Goal: Task Accomplishment & Management: Use online tool/utility

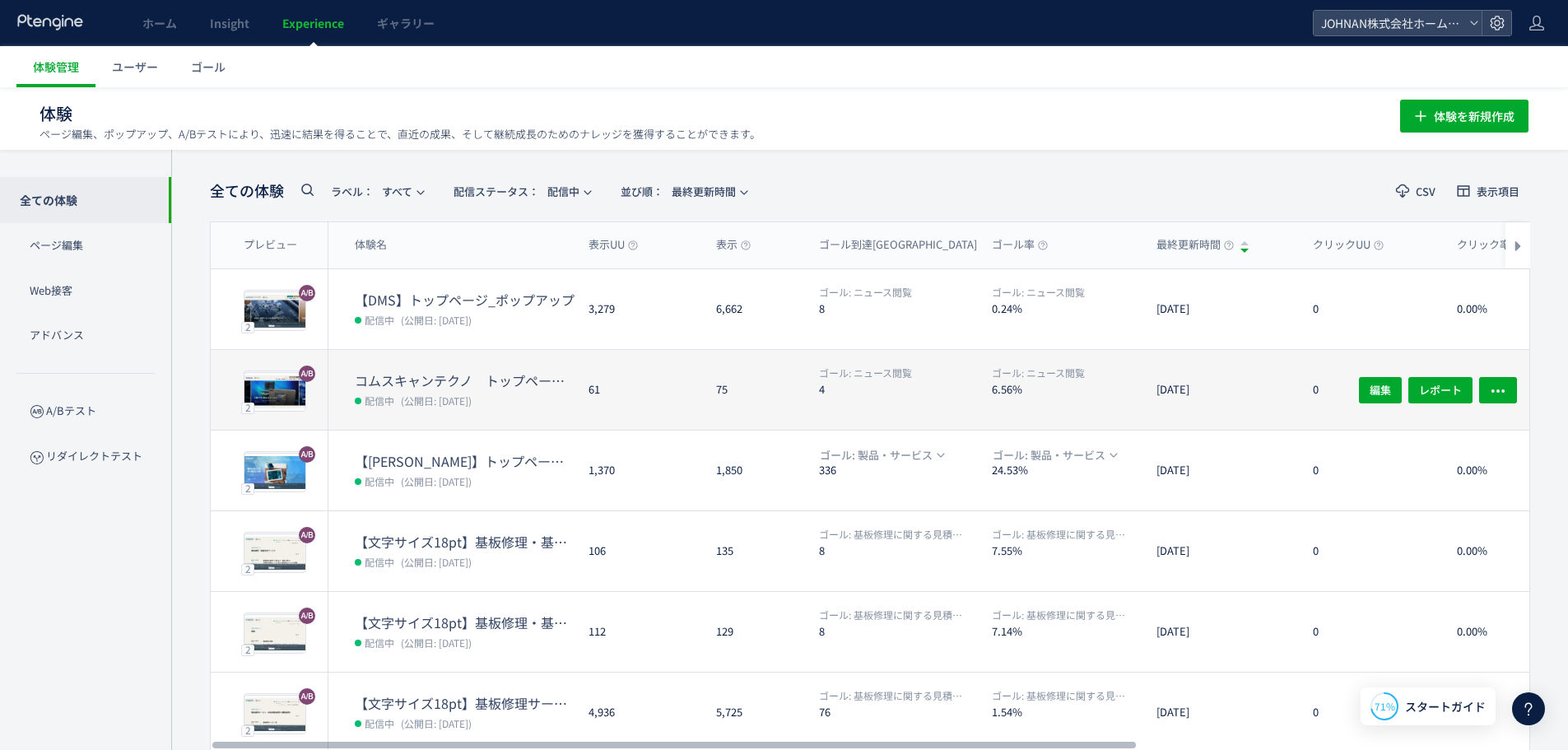
click at [755, 410] on div "75" at bounding box center [754, 389] width 103 height 80
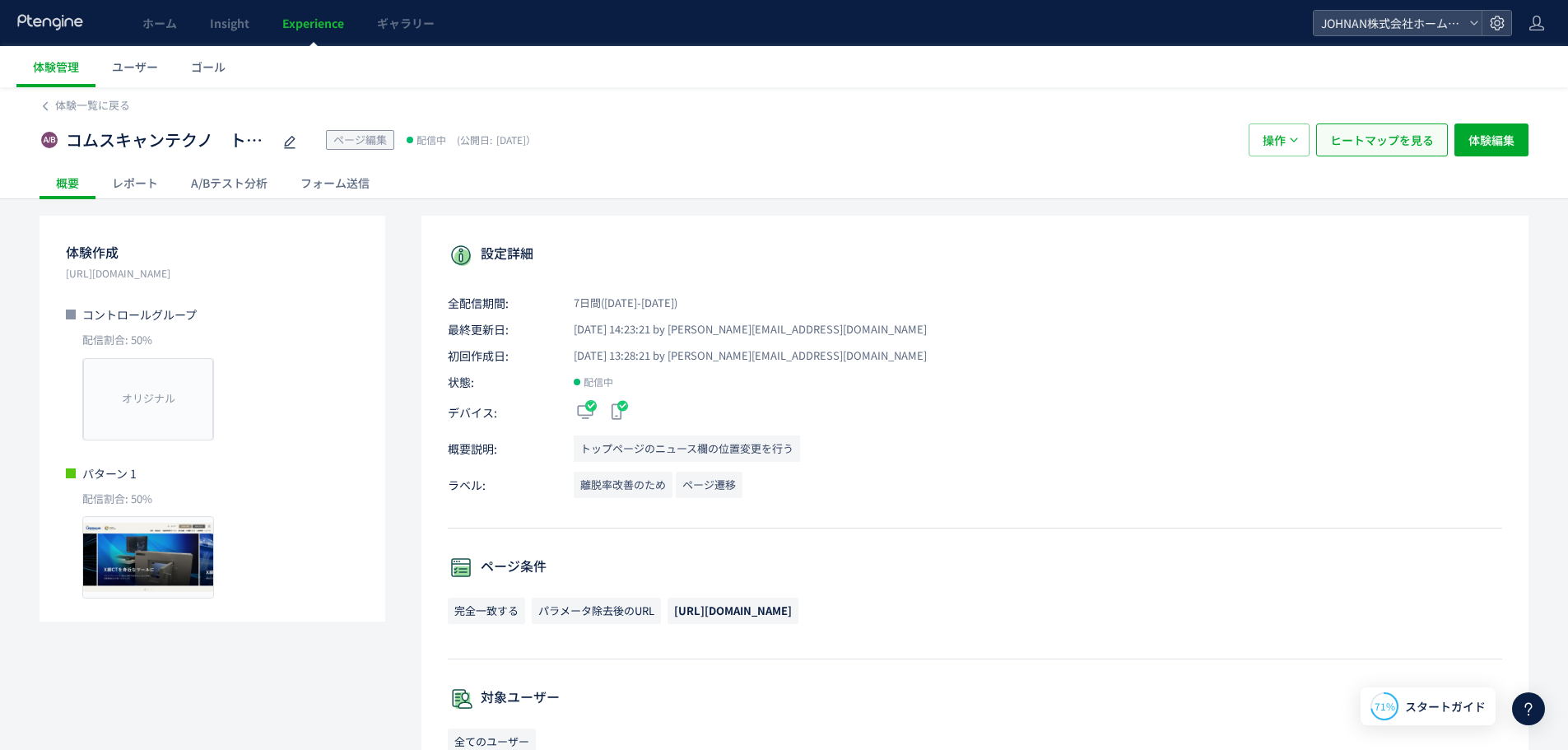
click at [1389, 139] on span "ヒートマップを見る" at bounding box center [1382, 140] width 104 height 33
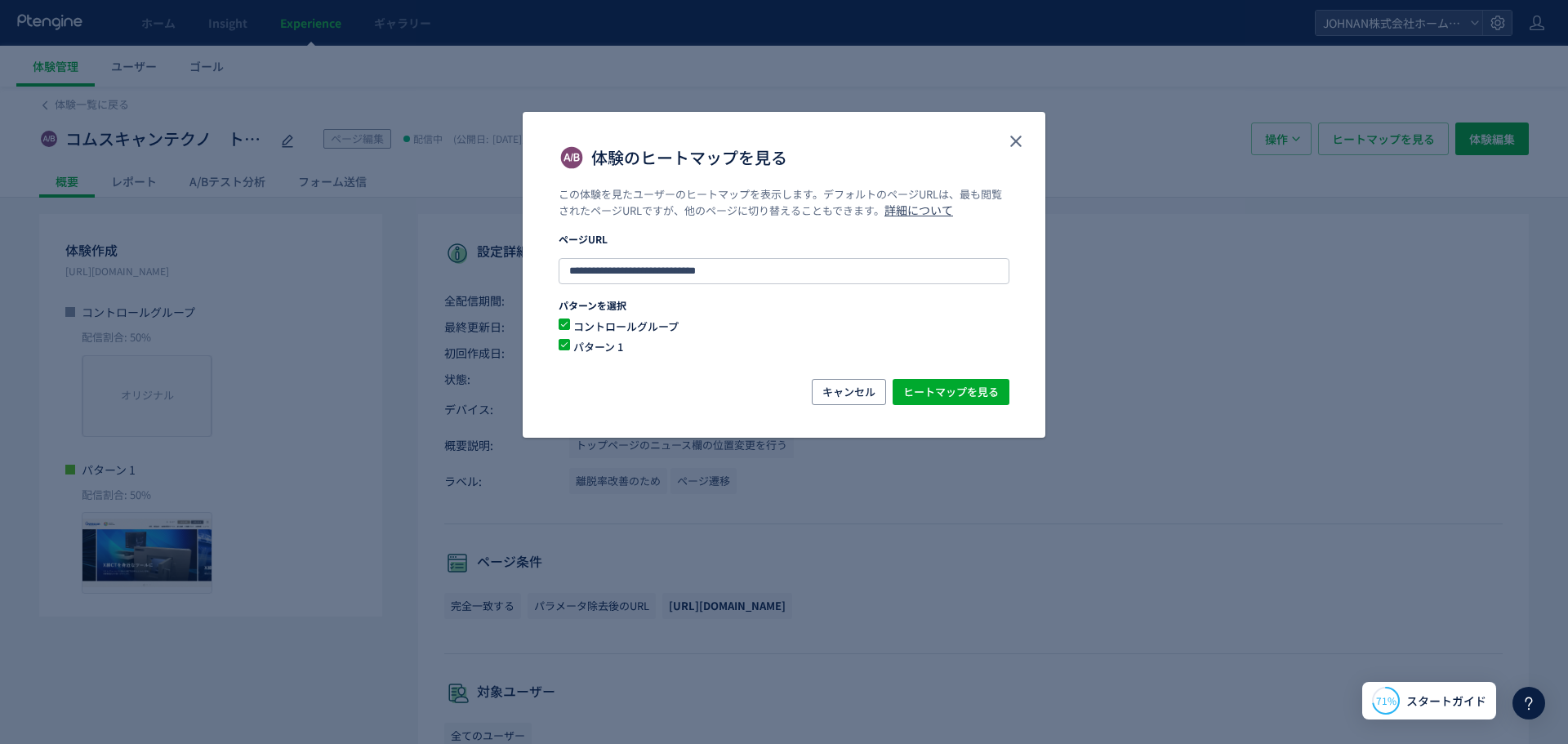
click at [232, 185] on div "**********" at bounding box center [784, 372] width 1568 height 744
click at [224, 177] on div "**********" at bounding box center [784, 372] width 1568 height 744
click at [822, 397] on button "キャンセル" at bounding box center [849, 392] width 75 height 26
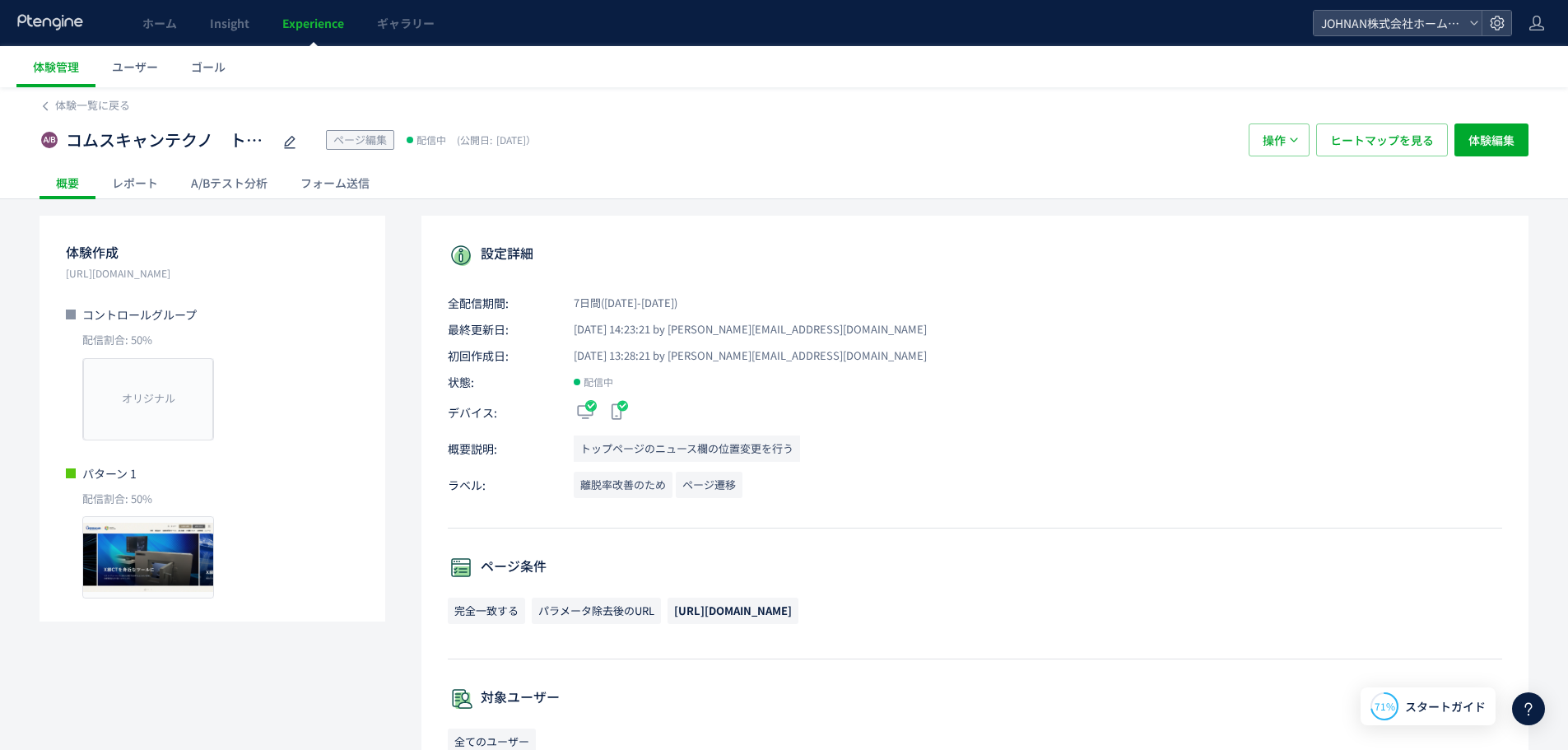
click at [220, 174] on div "A/Bテスト分析" at bounding box center [229, 183] width 109 height 33
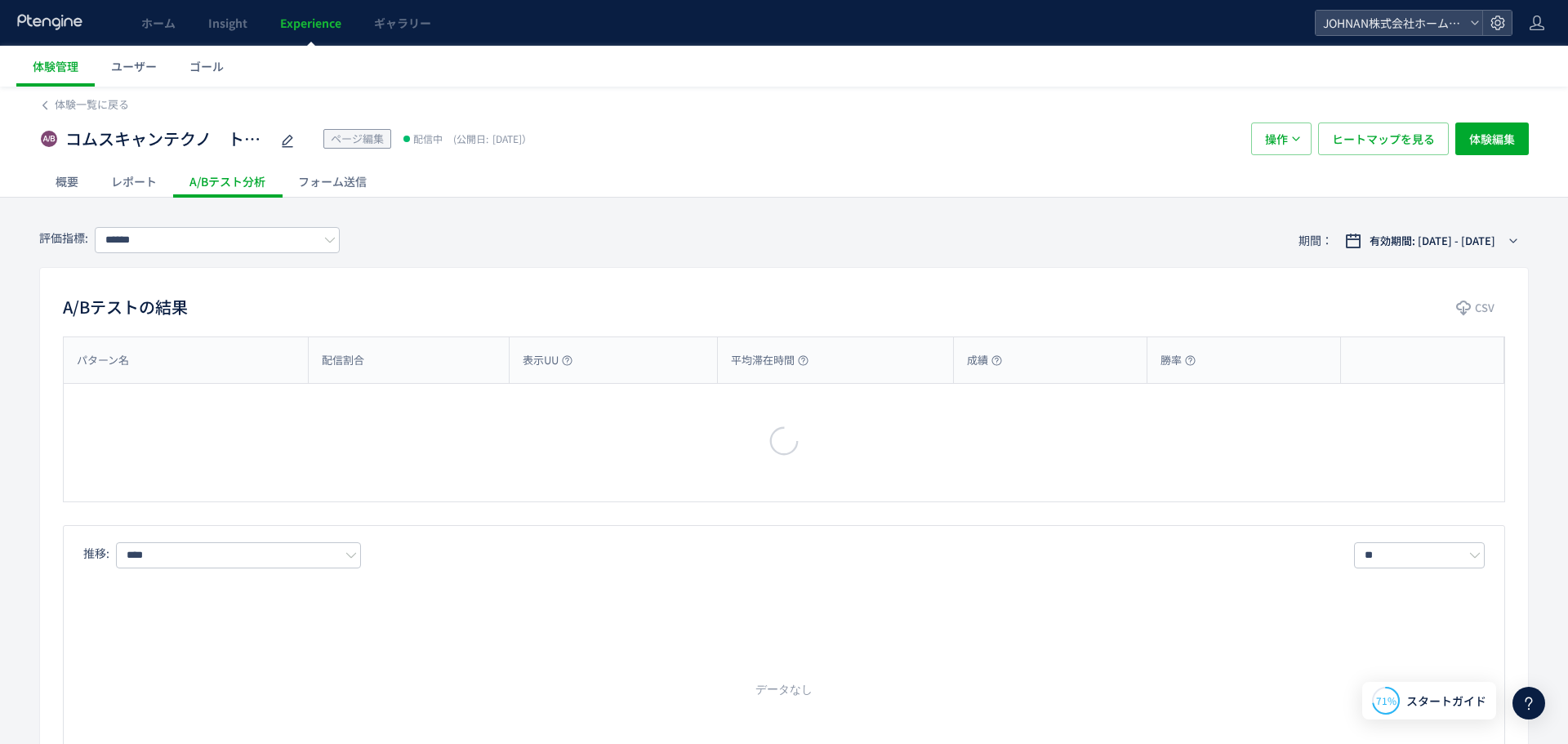
type input "******"
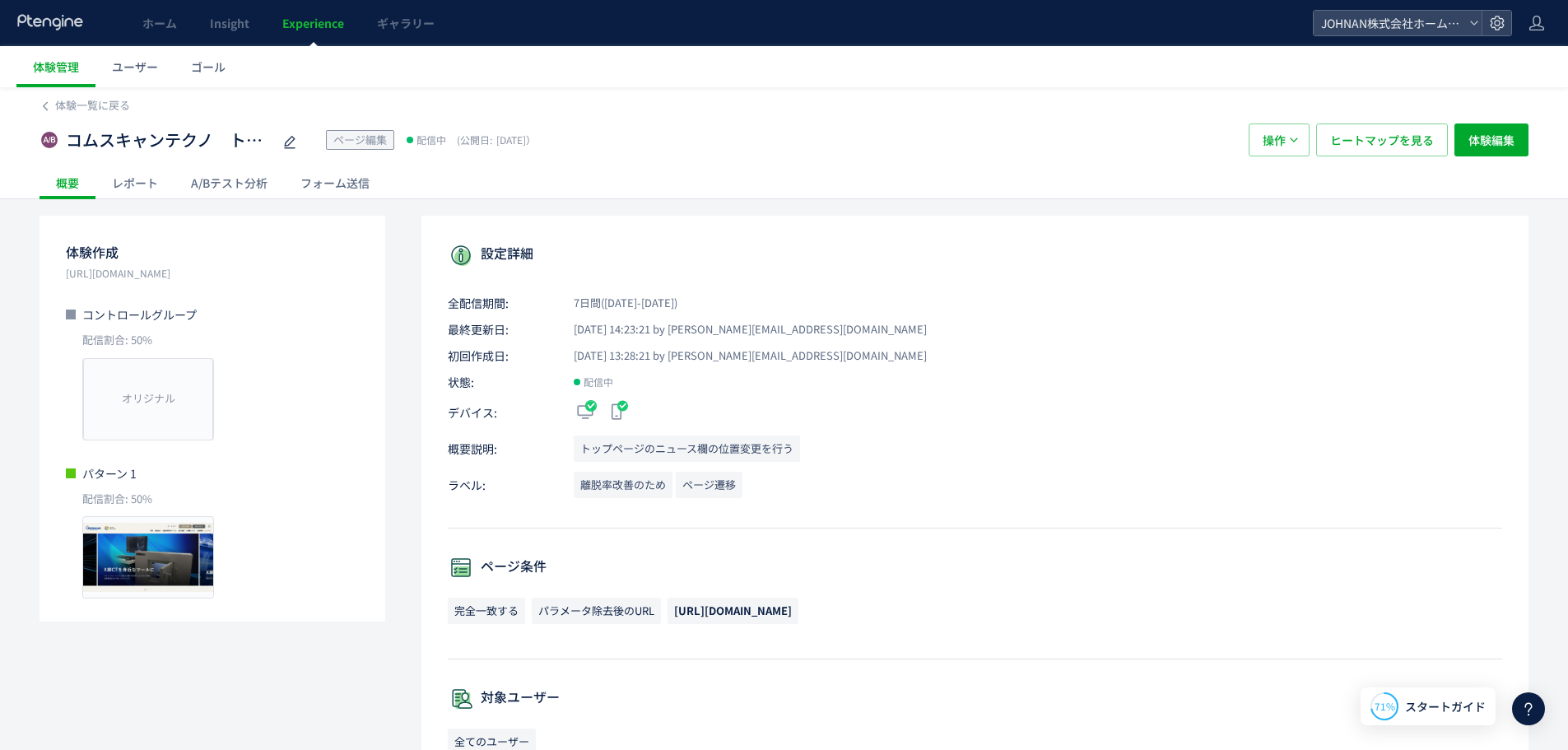
click at [316, 18] on span "Experience" at bounding box center [312, 23] width 62 height 17
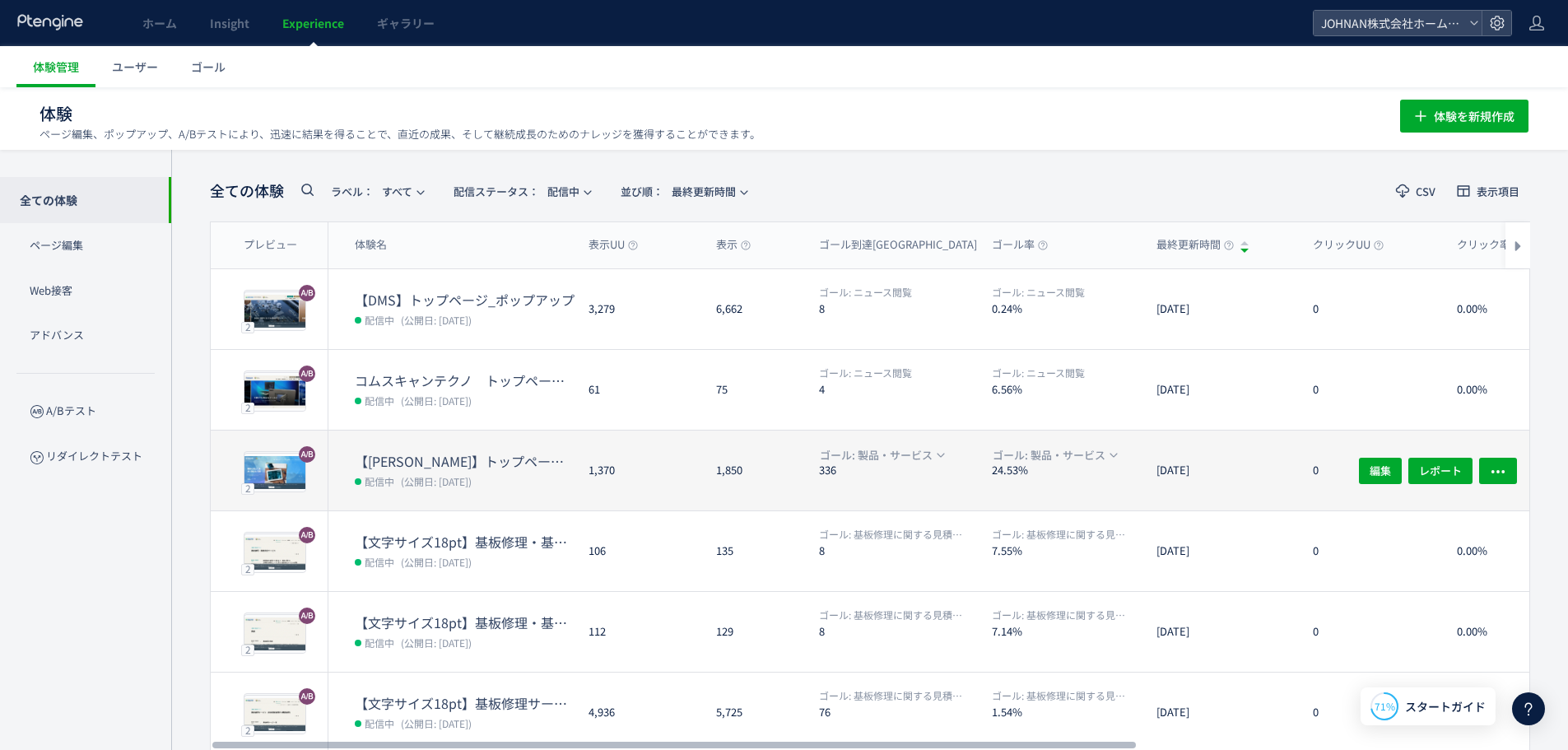
click at [505, 472] on dd "配信中 (公開日: [DATE])" at bounding box center [465, 480] width 220 height 21
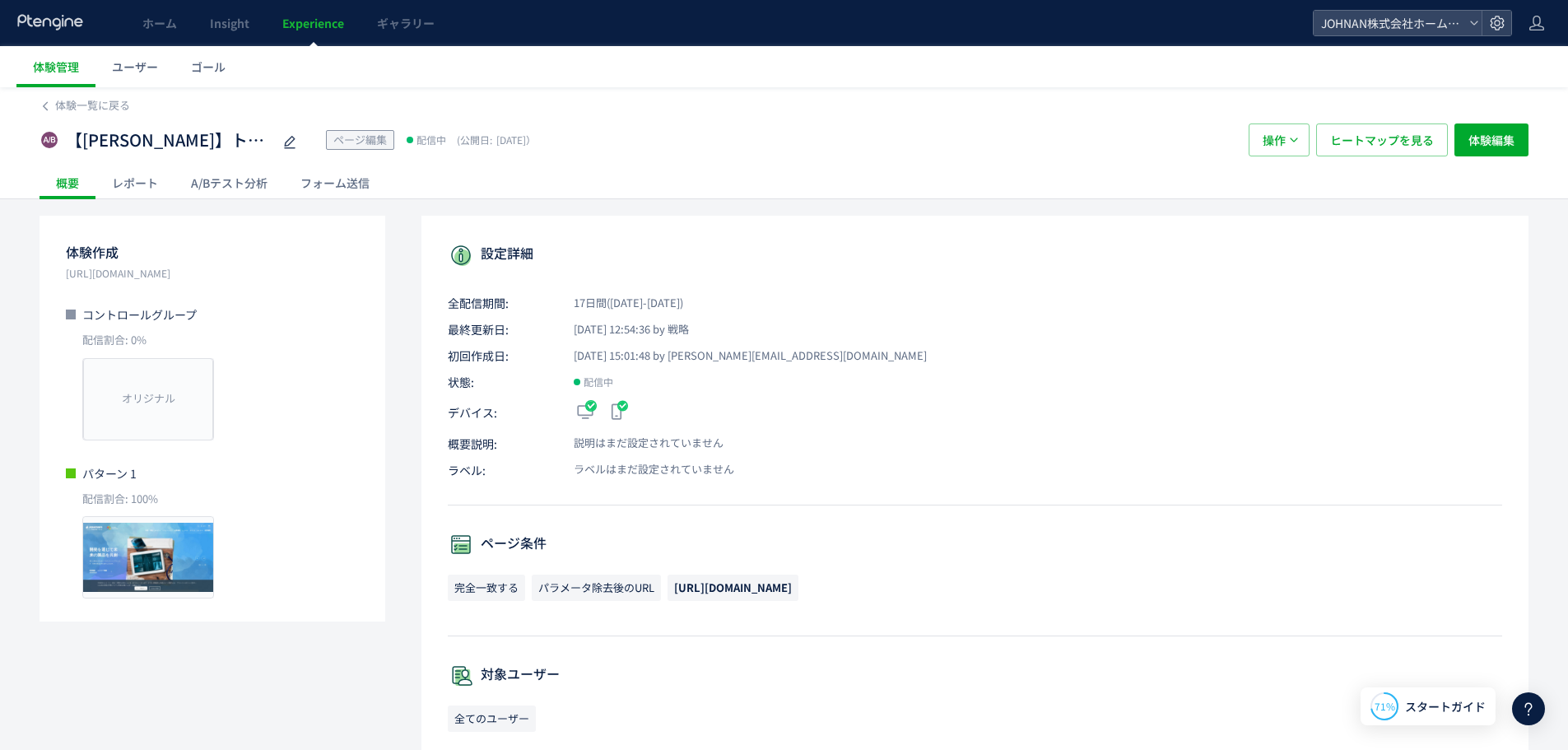
click at [262, 177] on div "A/Bテスト分析" at bounding box center [229, 183] width 109 height 33
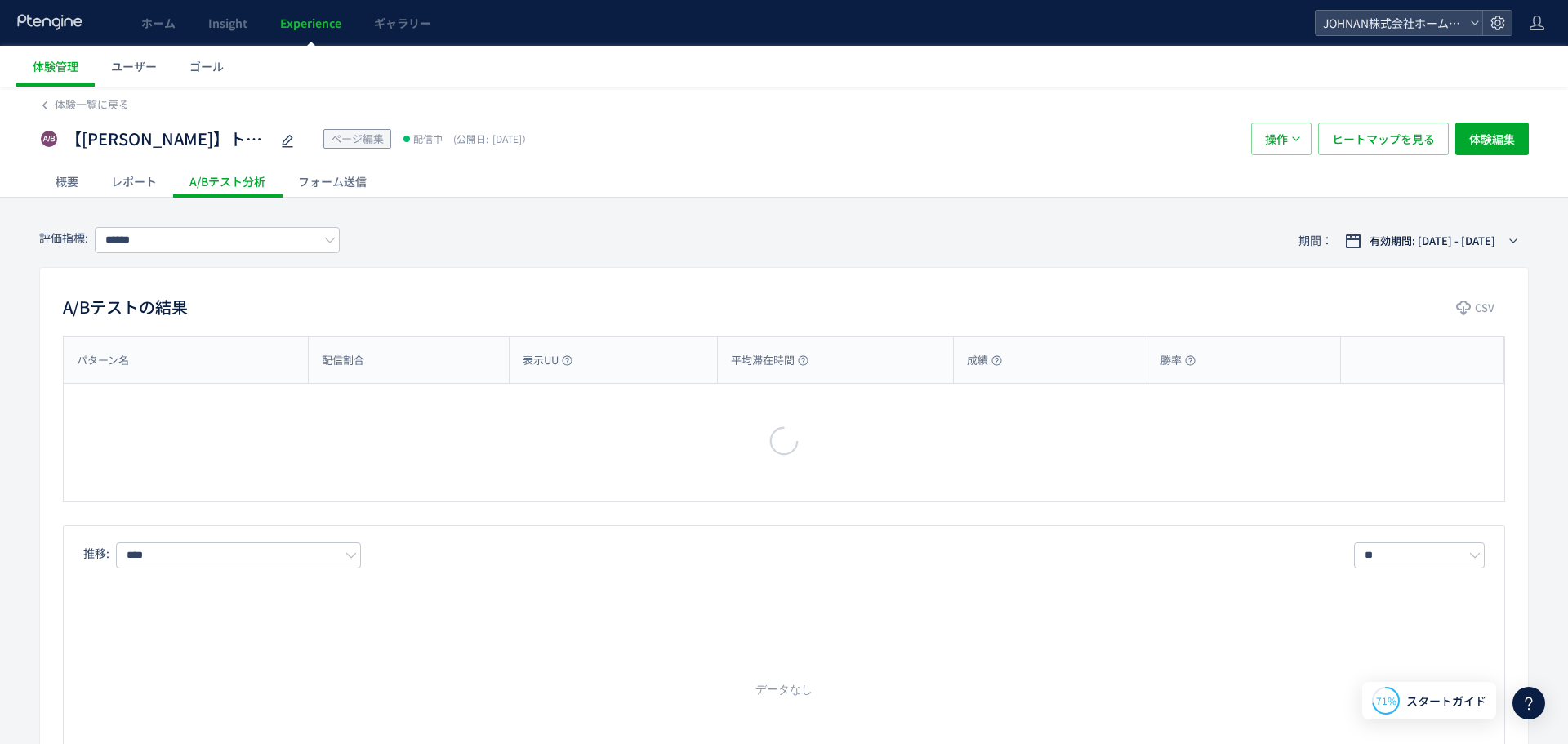
type input "*******"
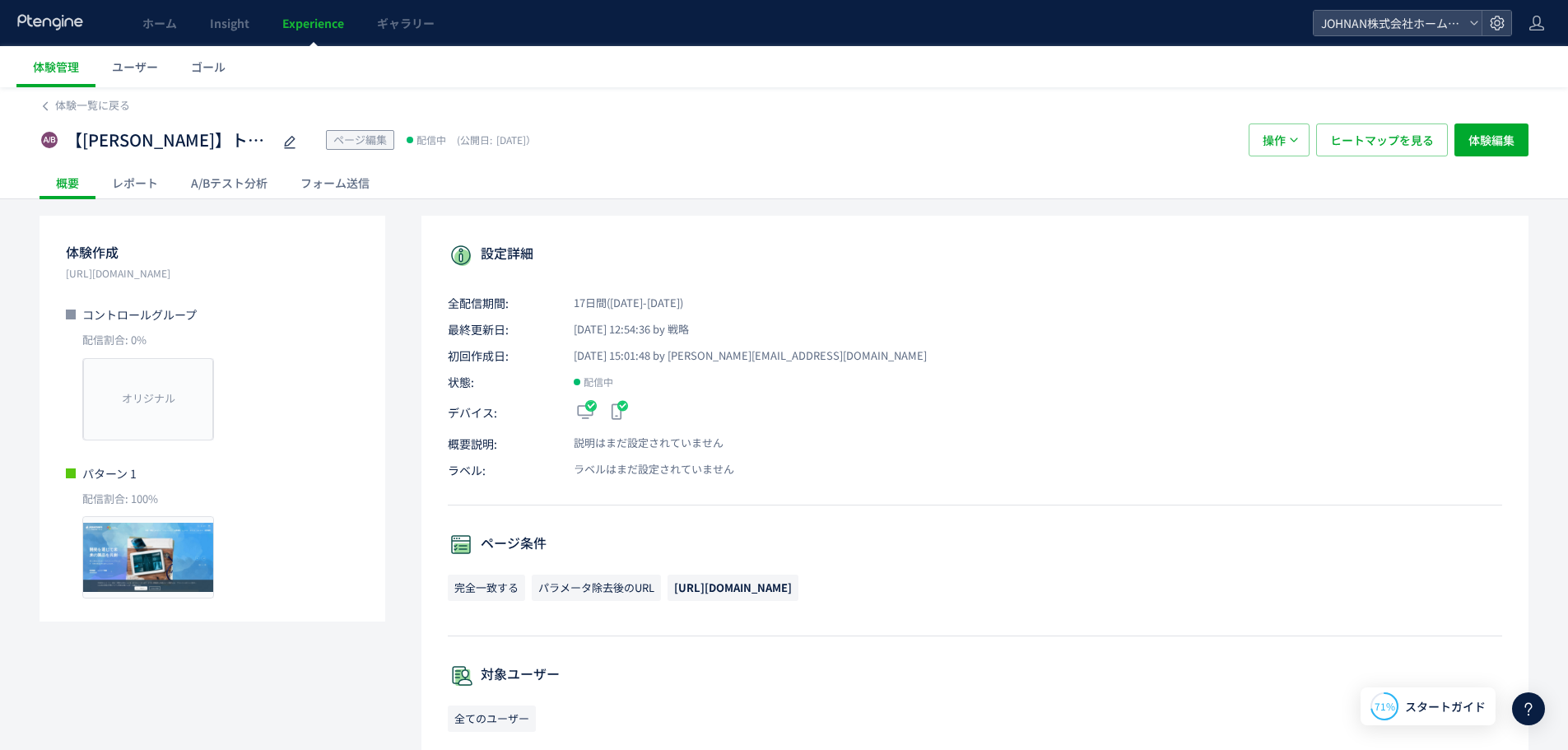
click at [307, 21] on span "Experience" at bounding box center [312, 23] width 62 height 17
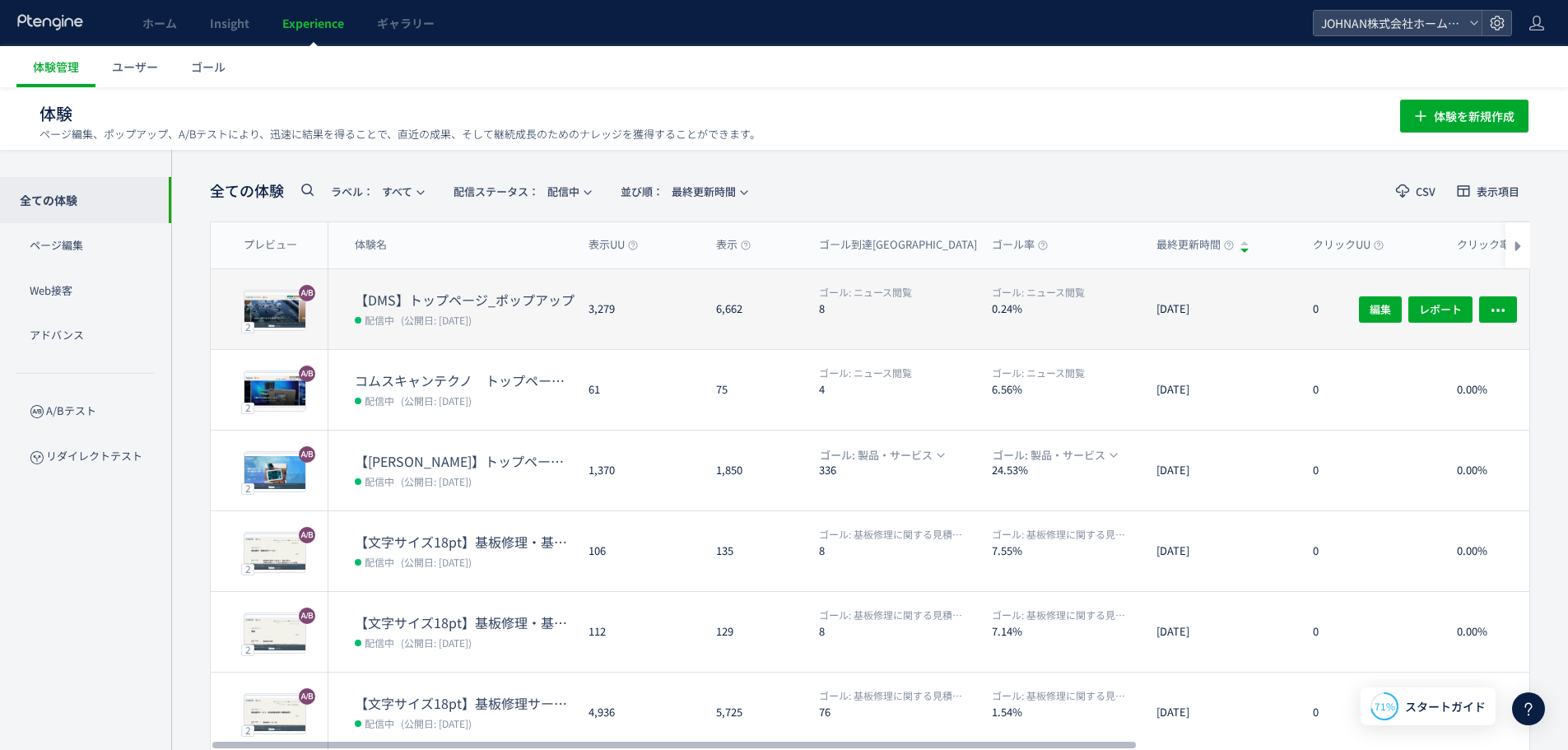
click at [507, 290] on dt "【DMS】トップページ_ポップアップ" at bounding box center [465, 299] width 220 height 19
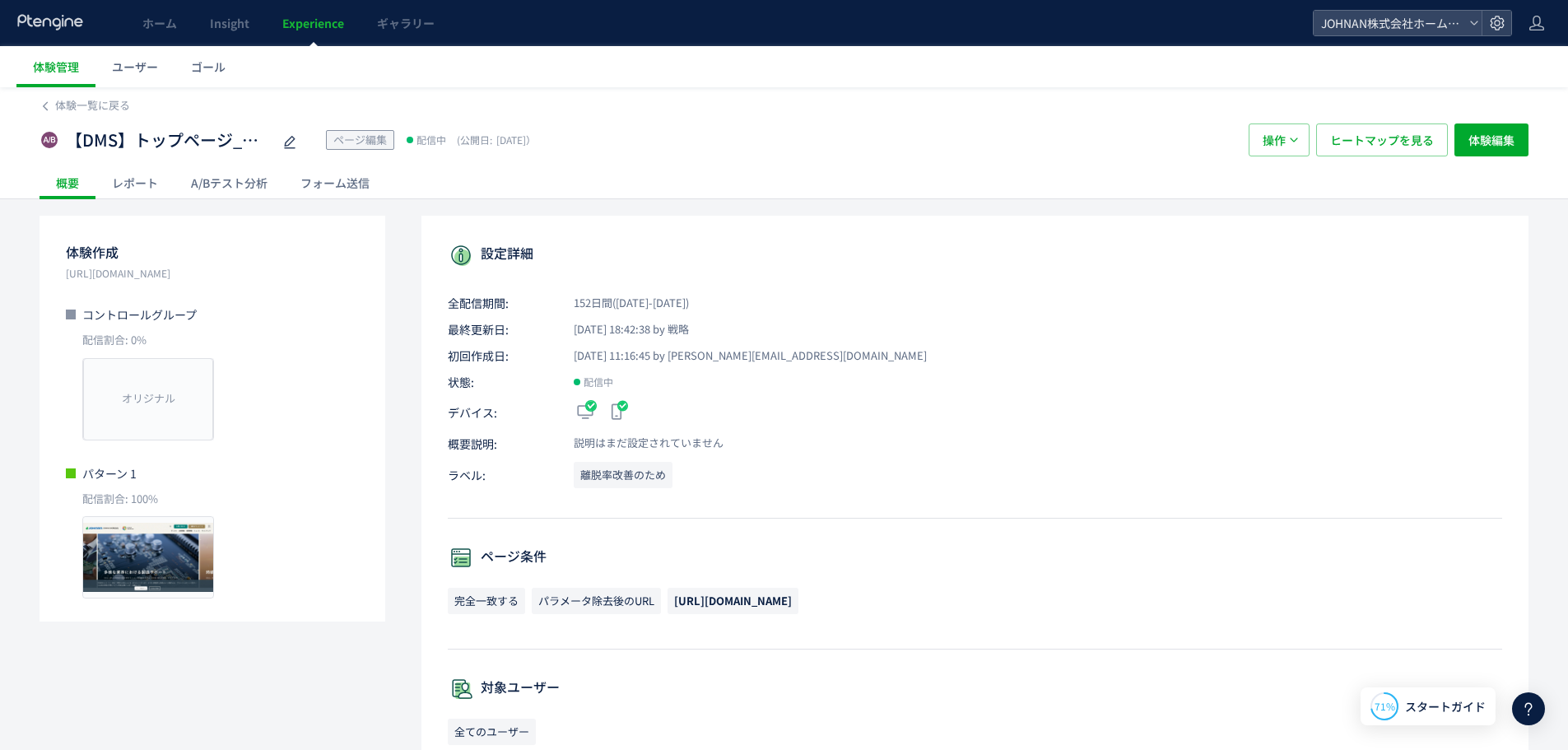
click at [244, 185] on div "A/Bテスト分析" at bounding box center [229, 183] width 109 height 33
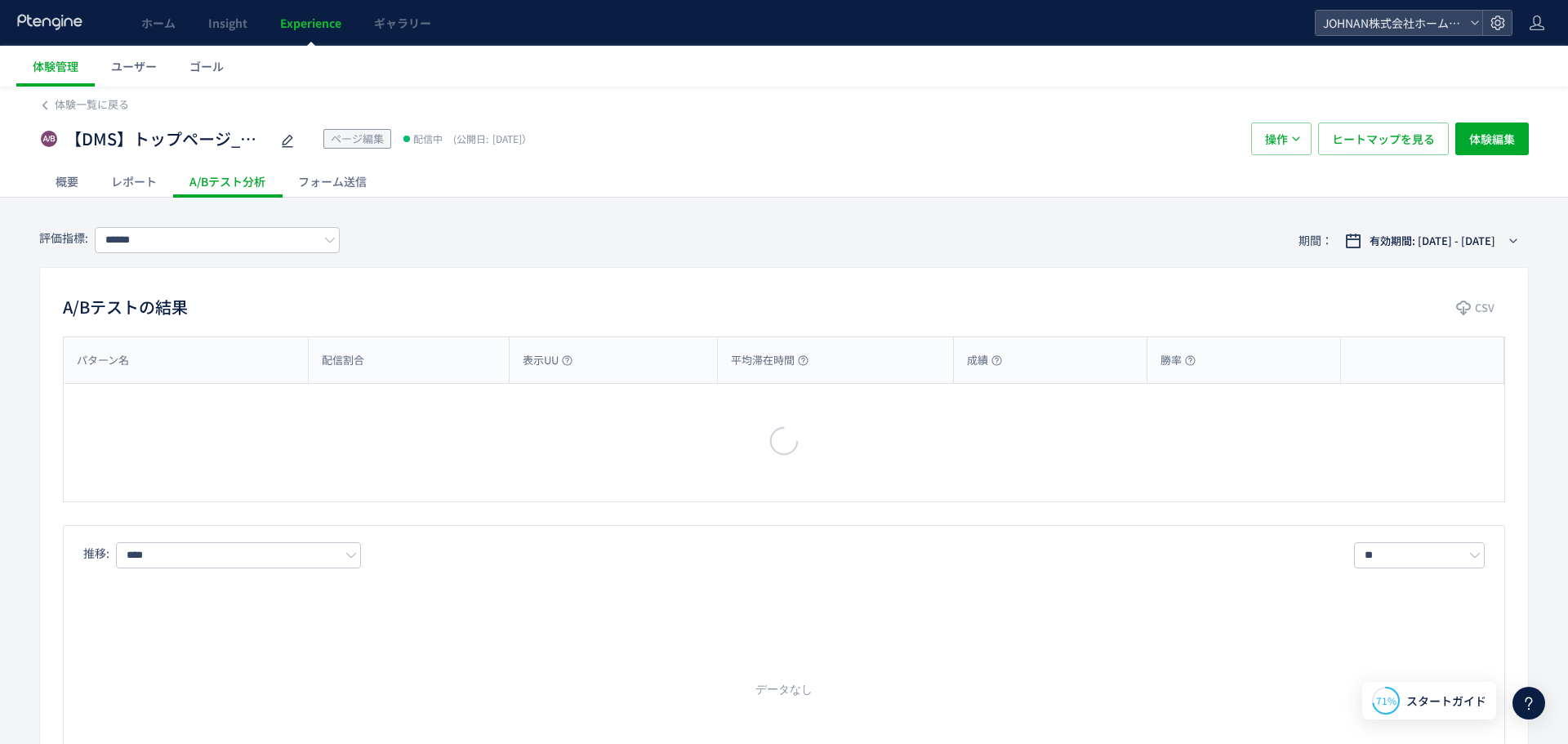
type input "******"
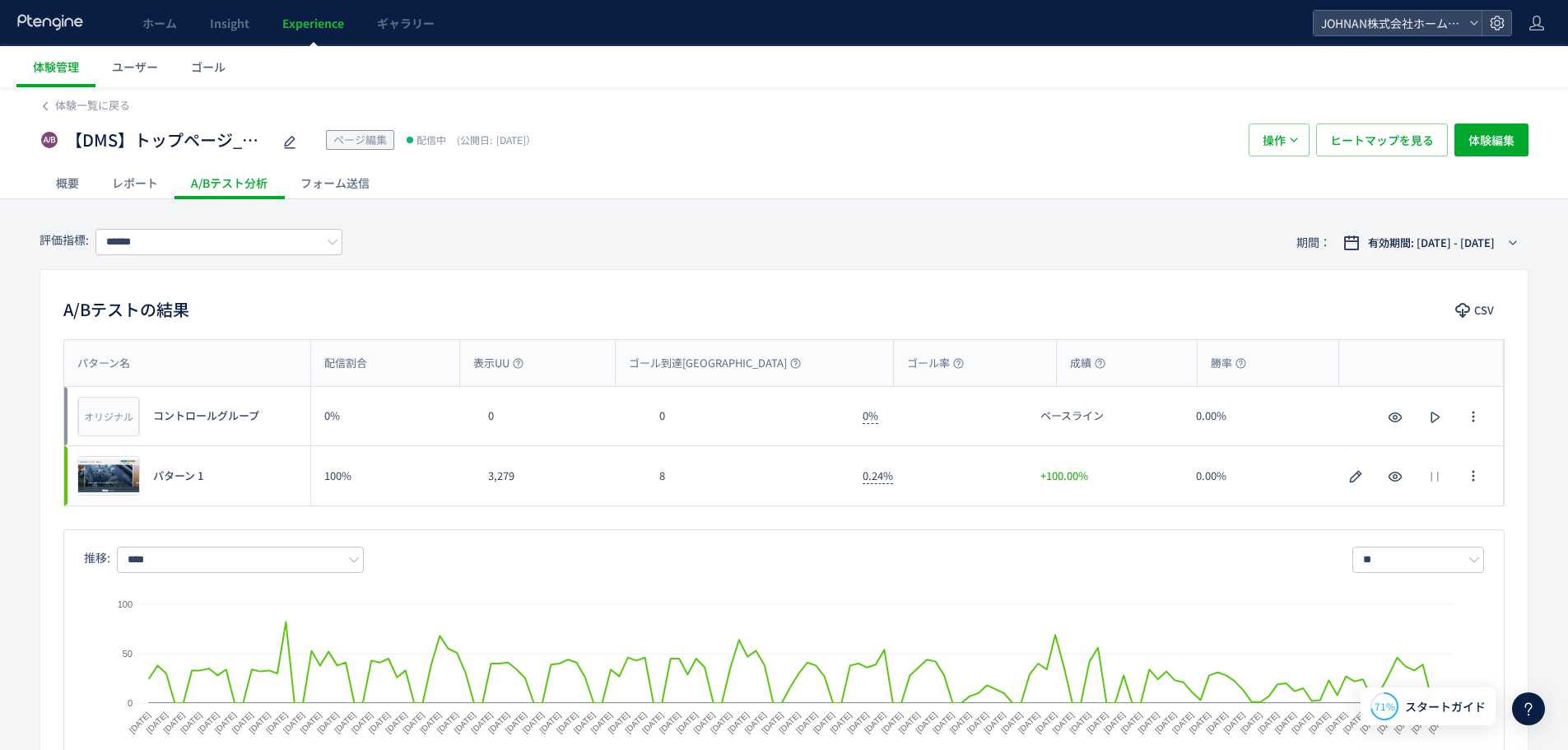
click at [219, 191] on div "A/Bテスト分析" at bounding box center [229, 183] width 109 height 33
click at [316, 28] on span "Experience" at bounding box center [312, 23] width 62 height 17
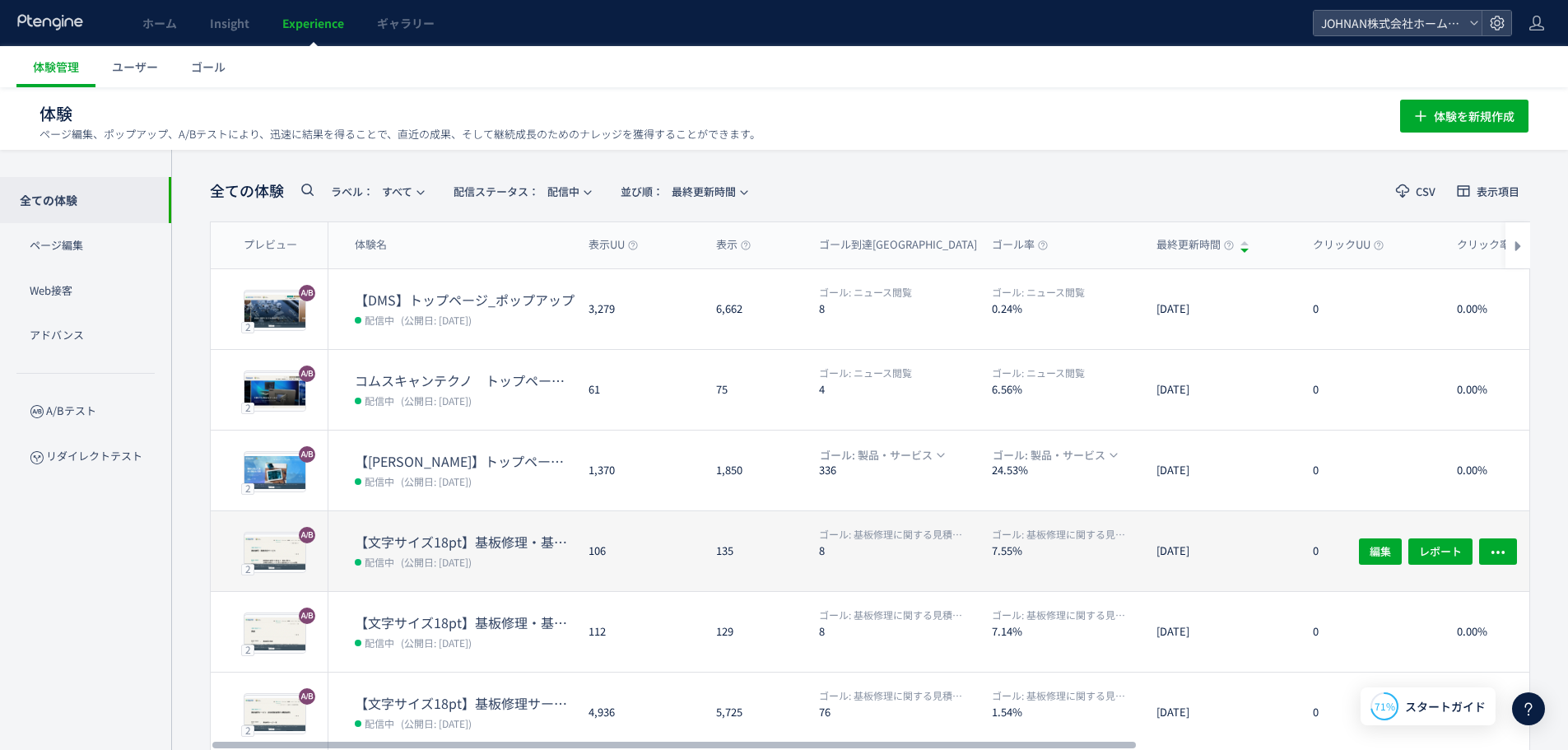
click at [727, 567] on div "135" at bounding box center [754, 551] width 103 height 80
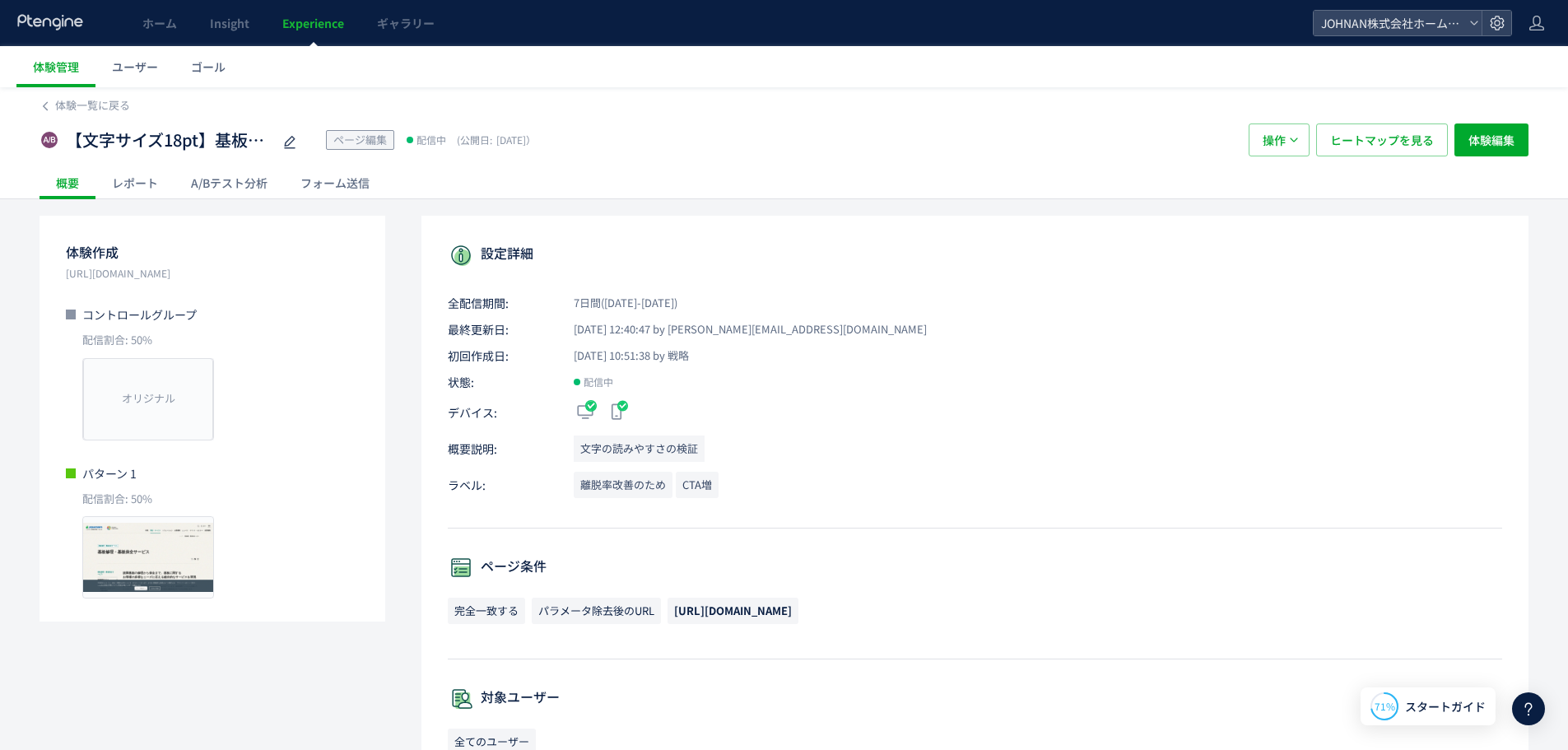
click at [228, 185] on div "A/Bテスト分析" at bounding box center [229, 183] width 109 height 33
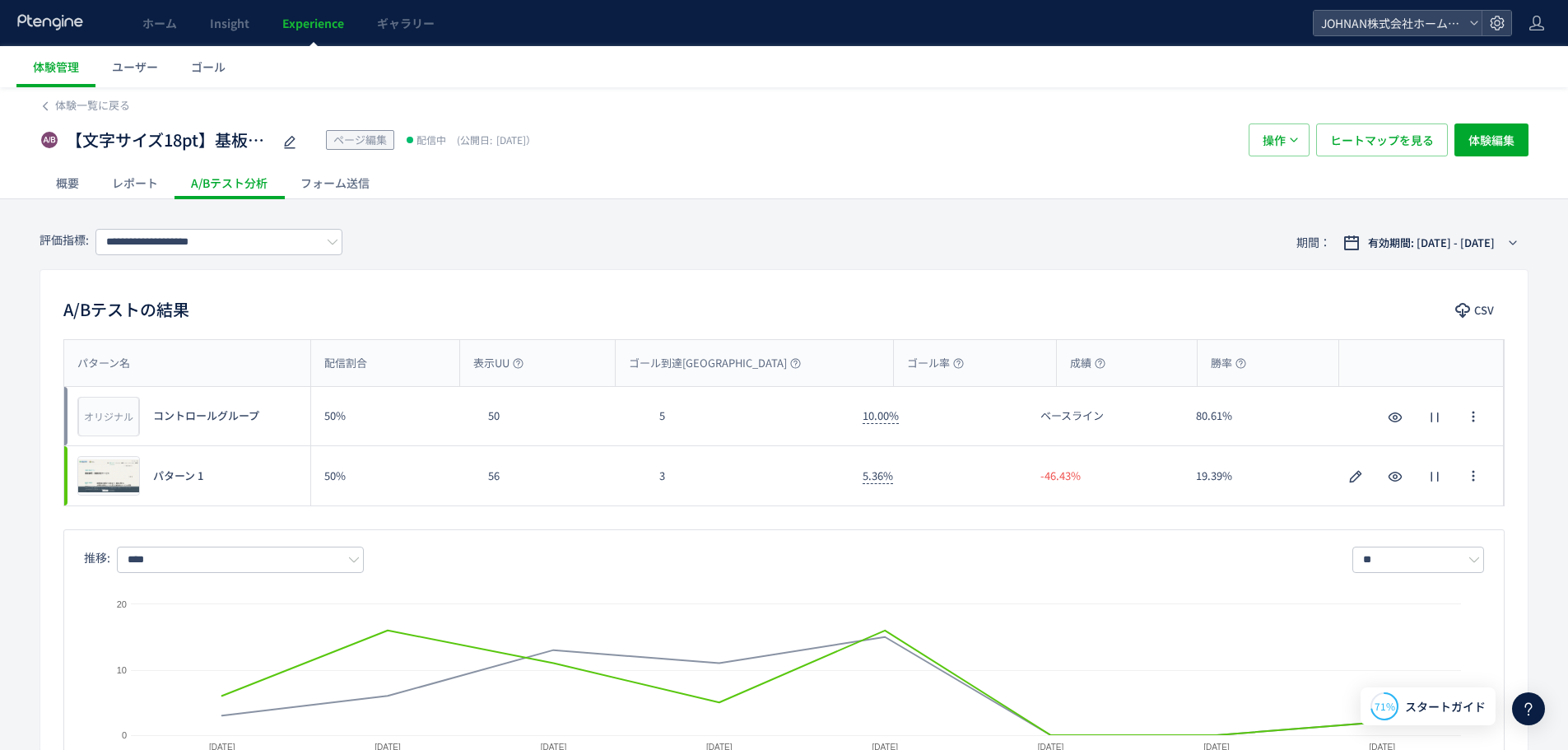
click at [298, 28] on span "Experience" at bounding box center [312, 23] width 62 height 17
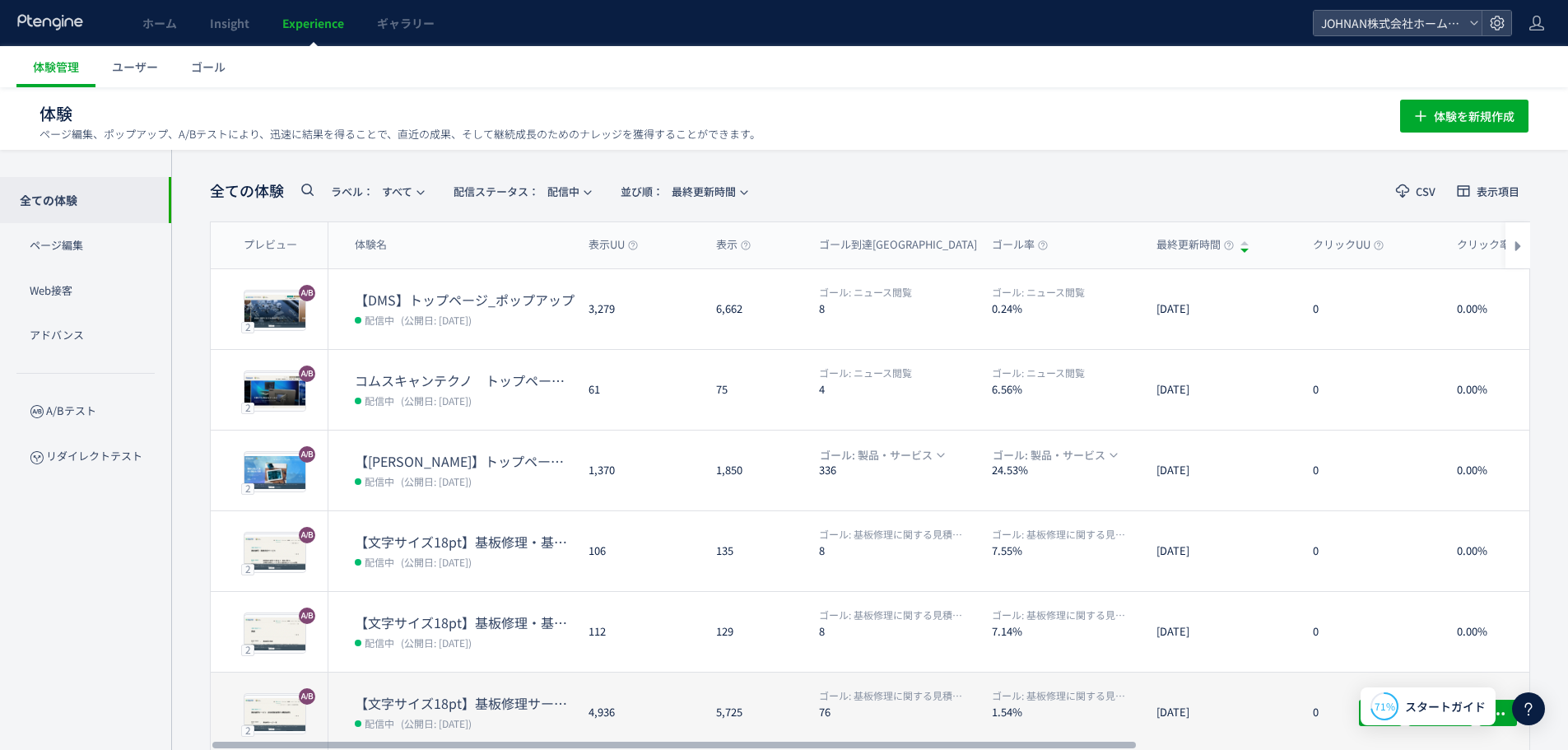
click at [456, 708] on dt "【文字サイズ18pt】基板修理サービス（単体基板修理/FA機器修理）_mrk" at bounding box center [465, 703] width 220 height 19
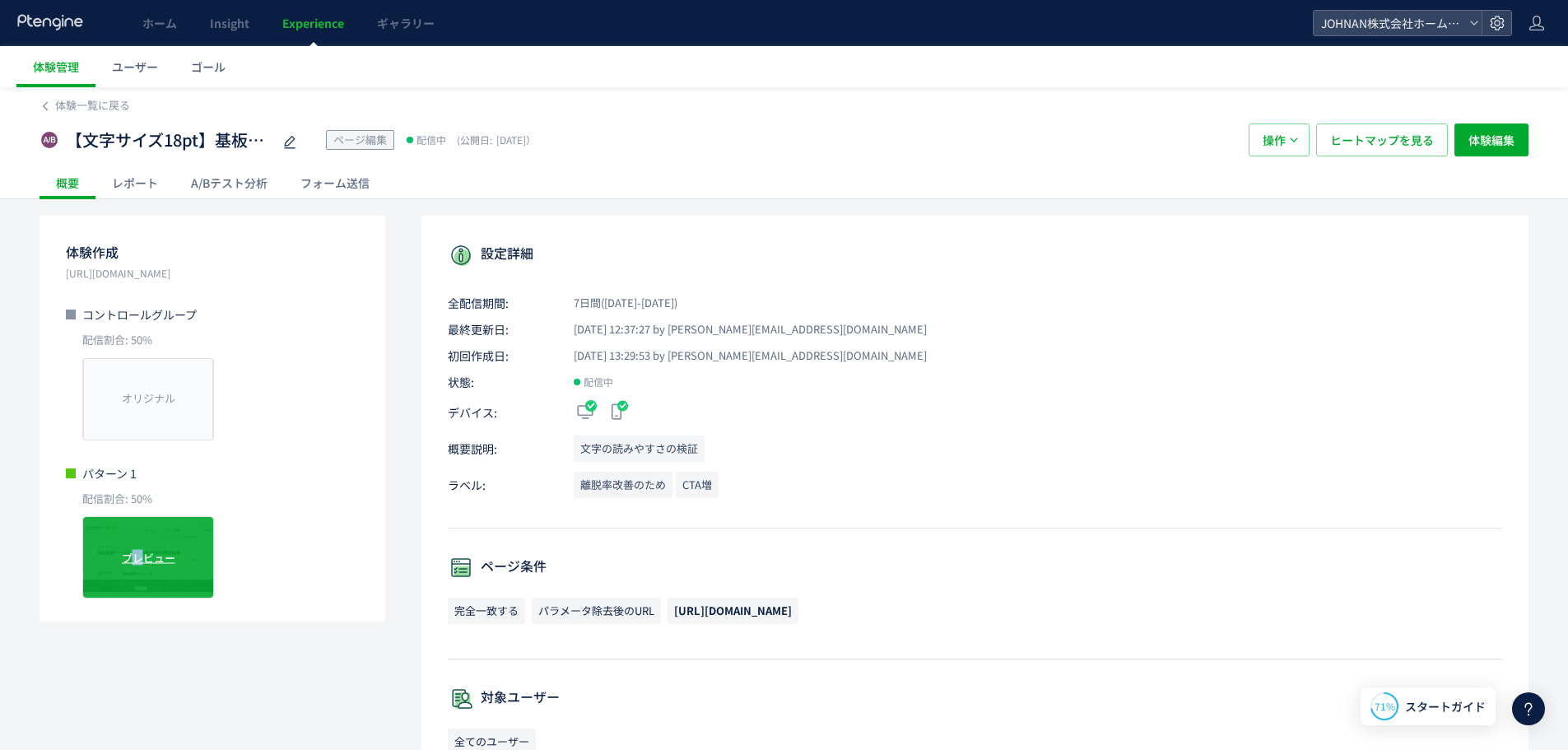
click at [139, 553] on span "プレビュー" at bounding box center [149, 557] width 53 height 16
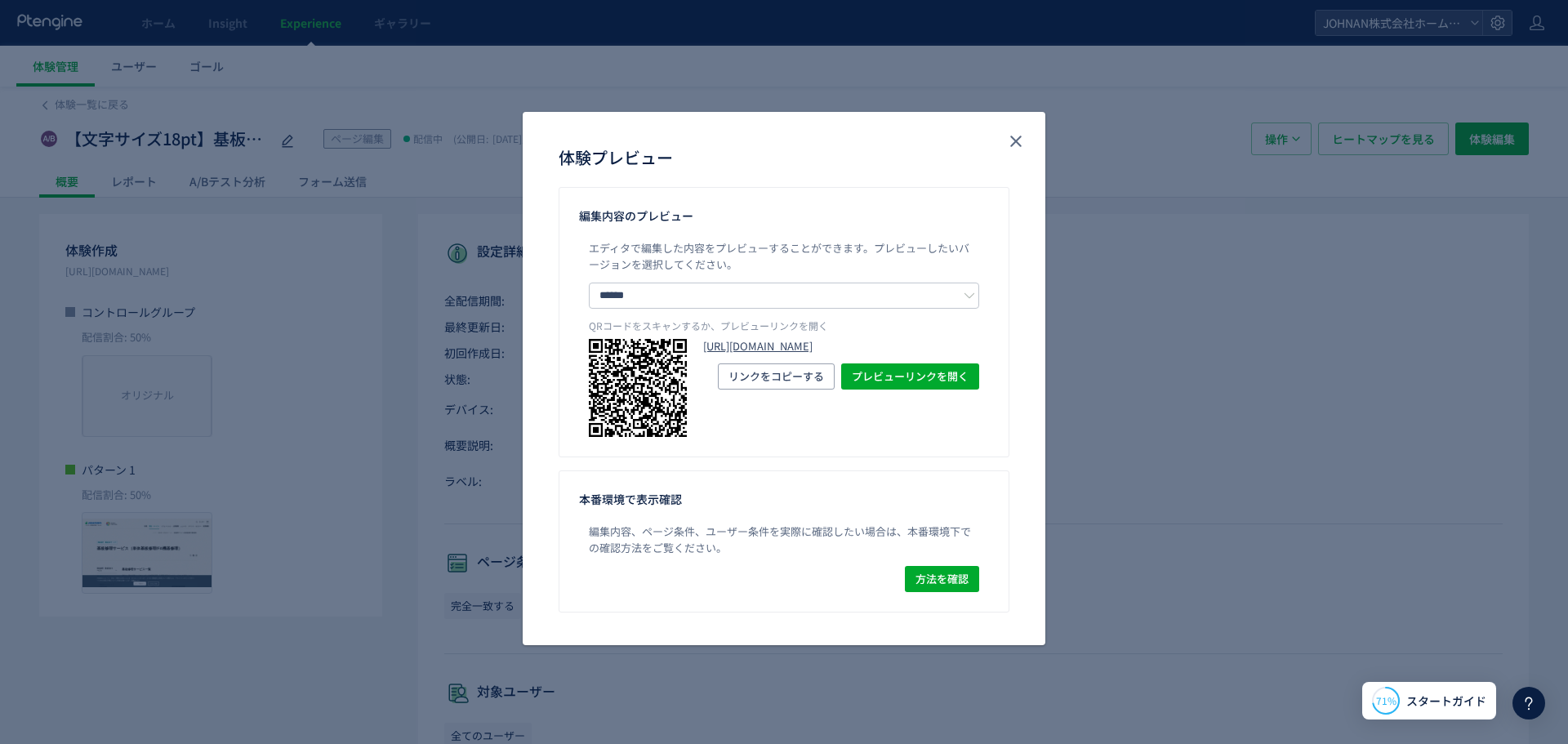
click at [772, 354] on link "[URL][DOMAIN_NAME]" at bounding box center [841, 346] width 276 height 15
drag, startPoint x: 1021, startPoint y: 146, endPoint x: 1009, endPoint y: 123, distance: 25.9
click at [1020, 145] on icon "close" at bounding box center [1016, 141] width 20 height 20
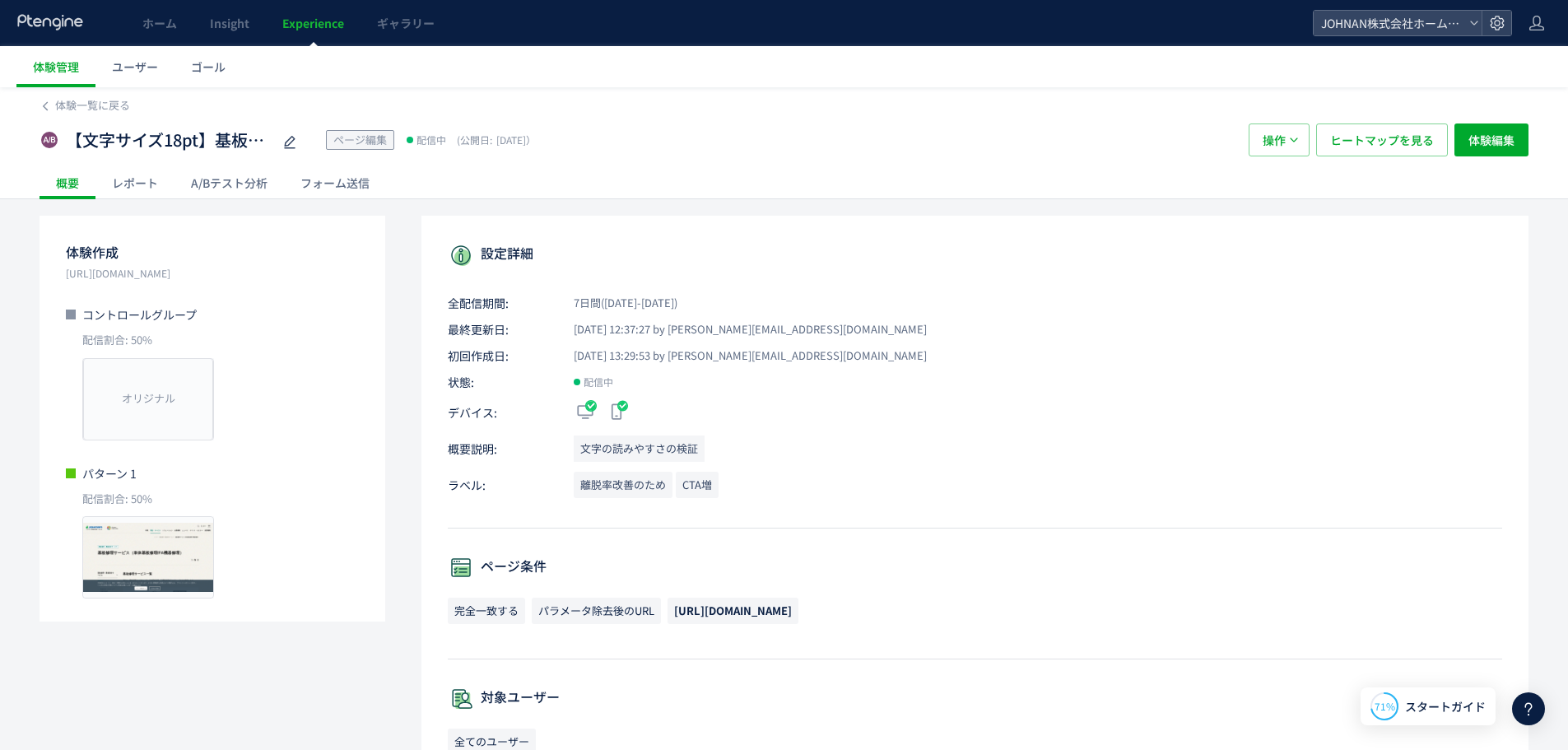
click at [234, 186] on div "A/Bテスト分析" at bounding box center [229, 183] width 109 height 33
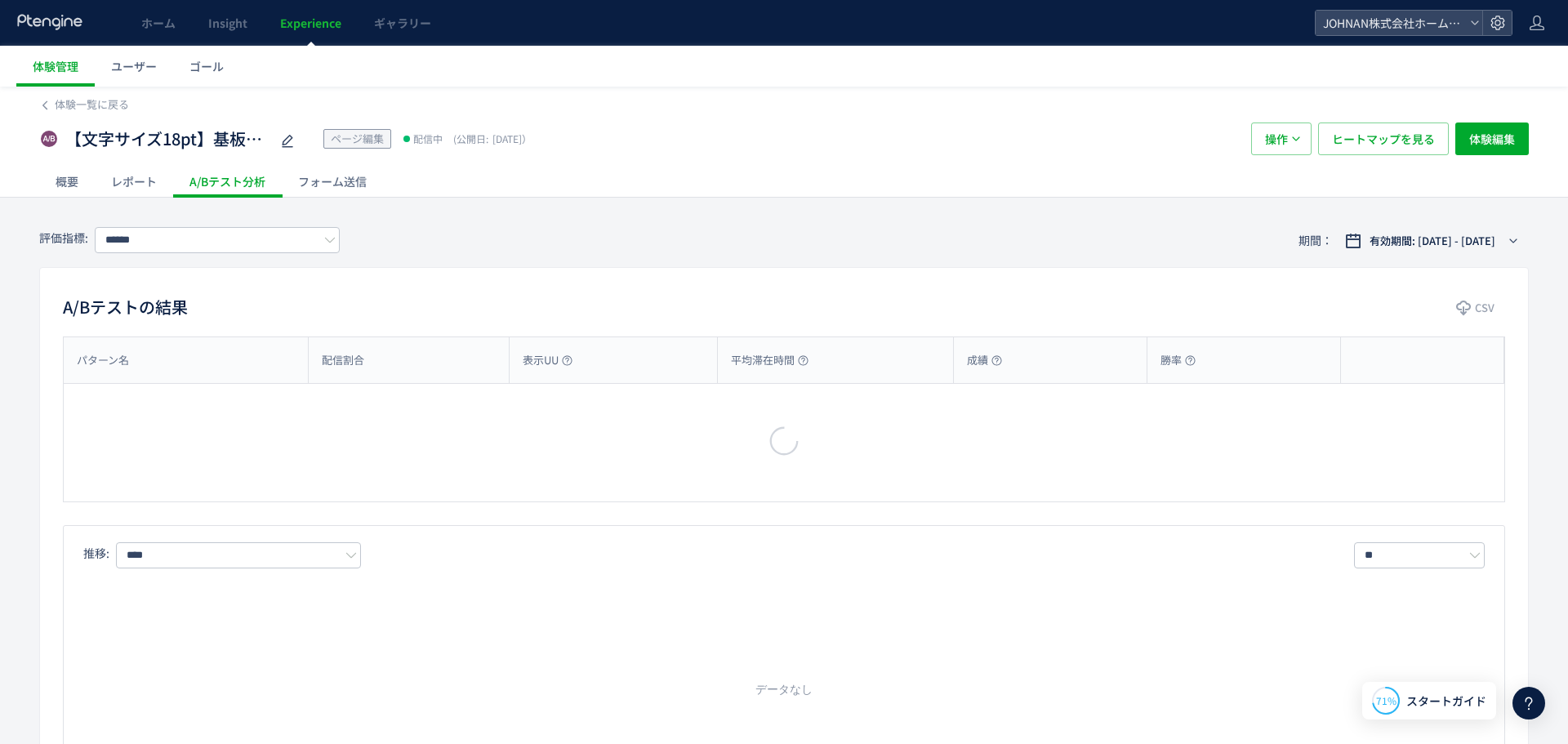
type input "**********"
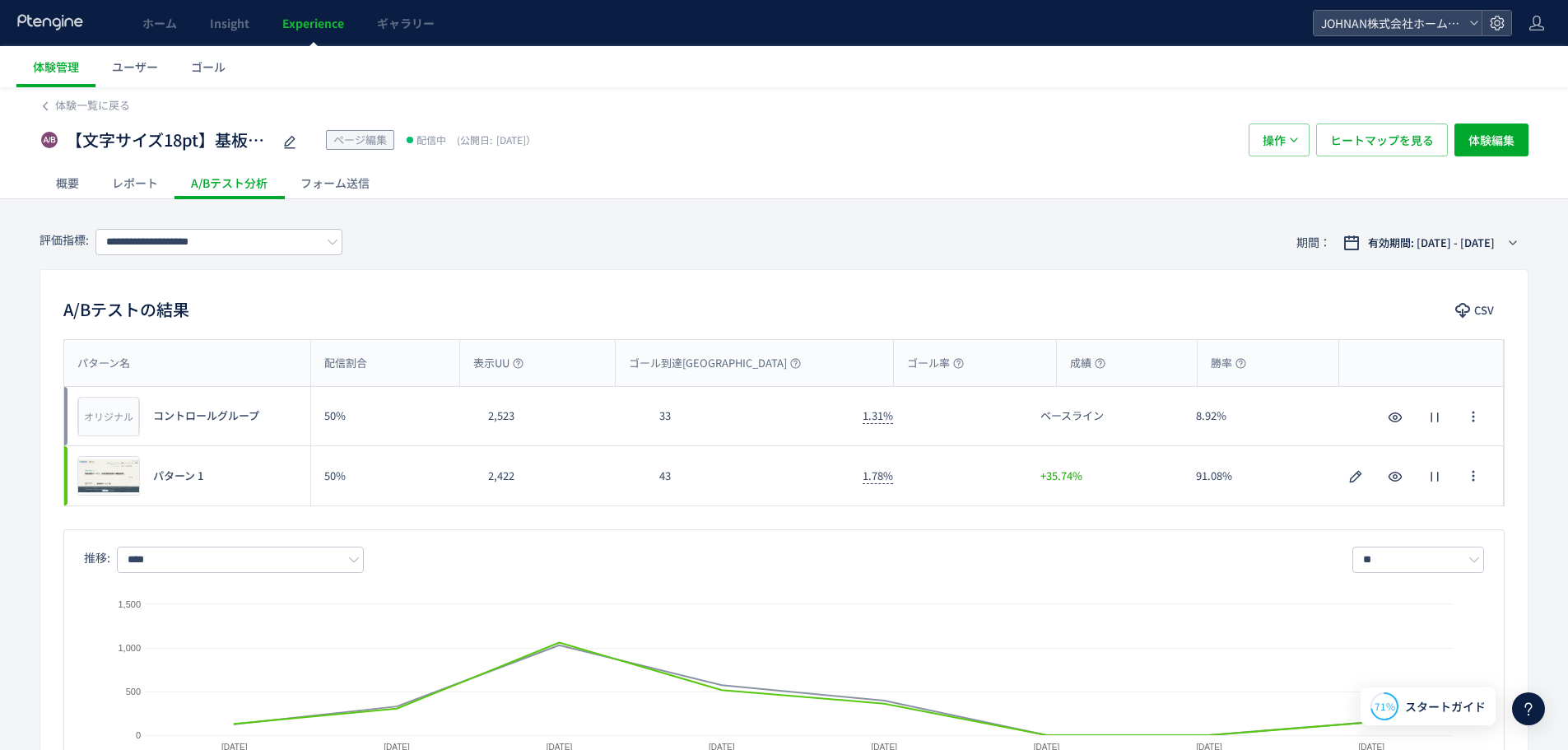
click at [332, 14] on link "Experience" at bounding box center [312, 23] width 95 height 46
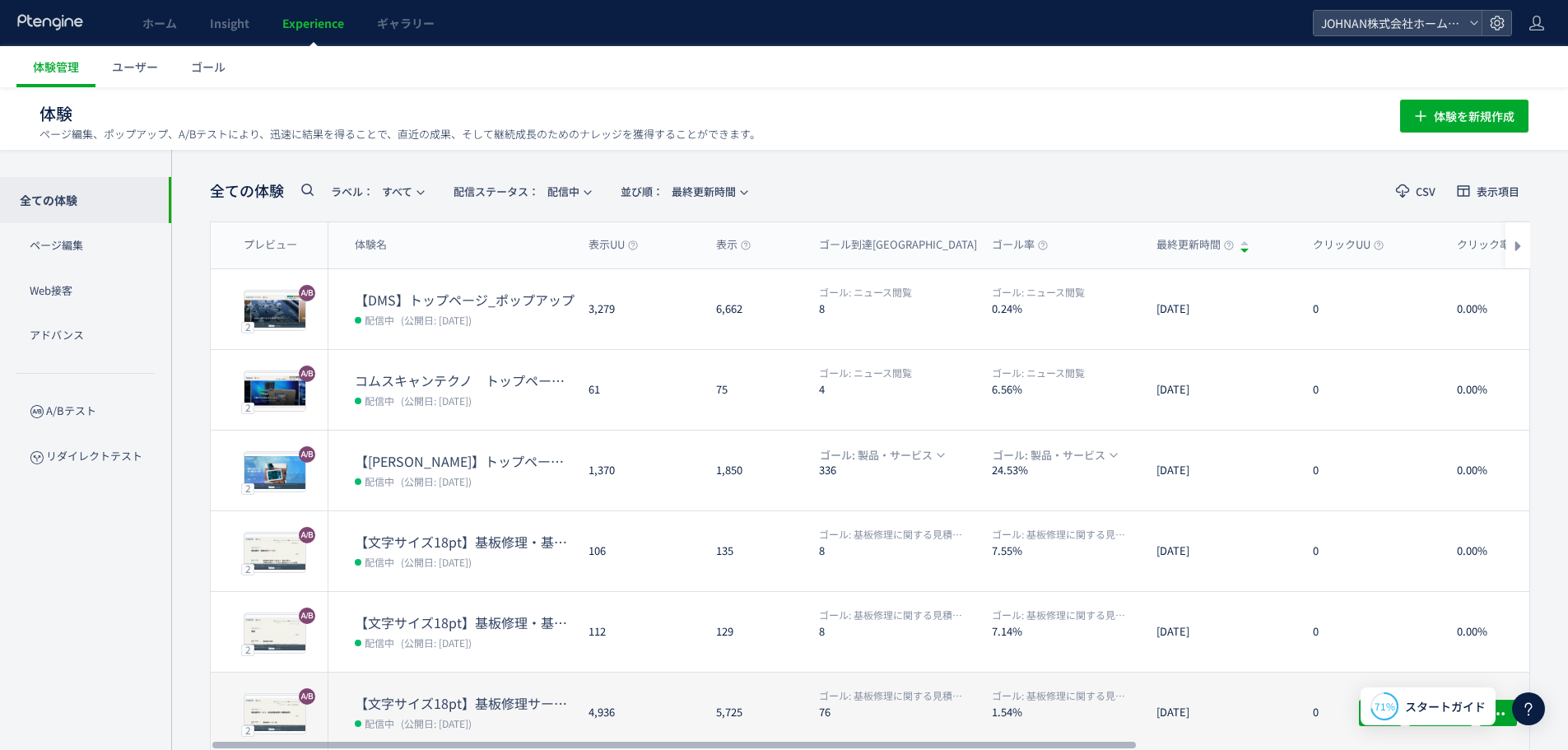
click at [487, 710] on dt "【文字サイズ18pt】基板修理サービス（単体基板修理/FA機器修理）_mrk" at bounding box center [465, 703] width 220 height 19
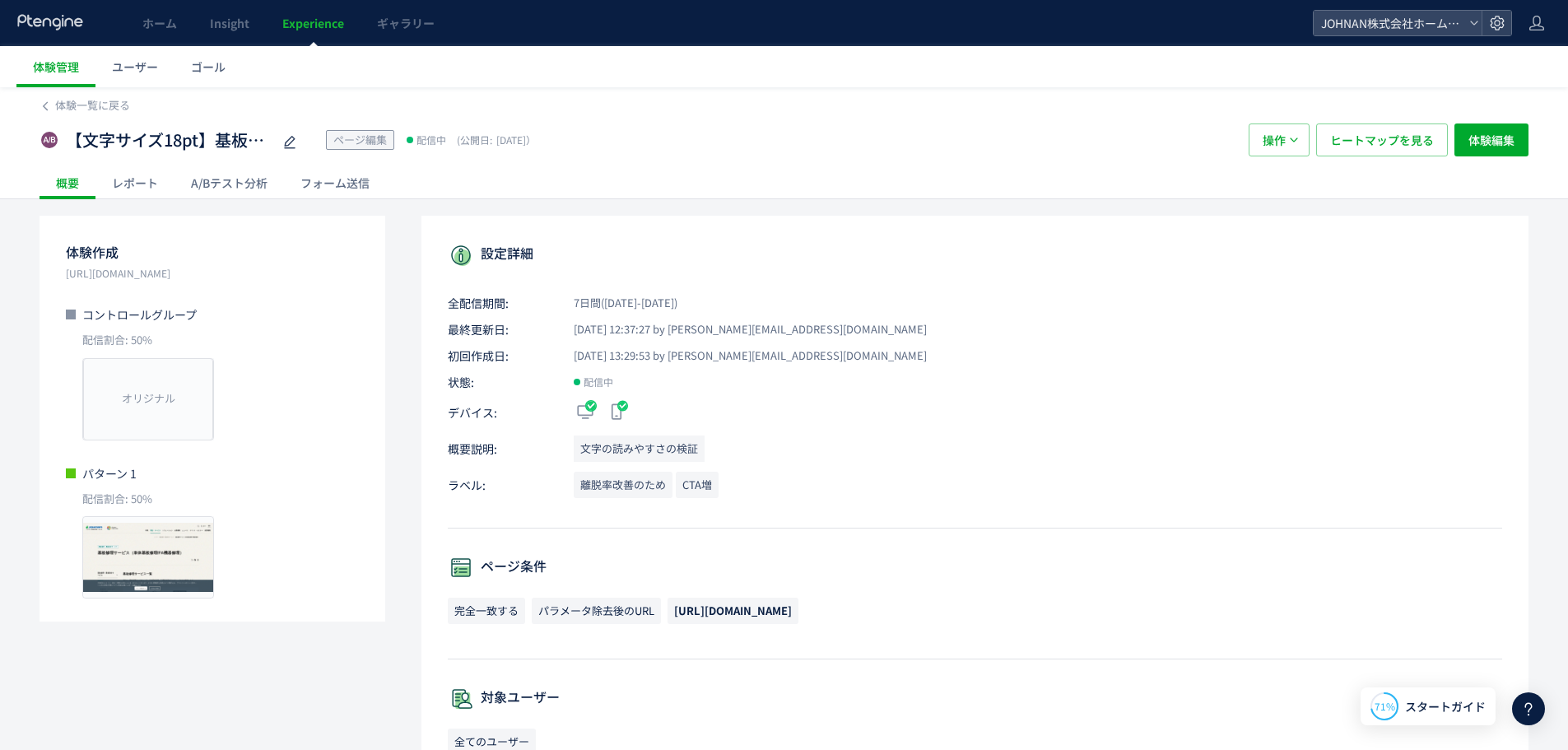
click at [239, 185] on div "A/Bテスト分析" at bounding box center [229, 183] width 109 height 33
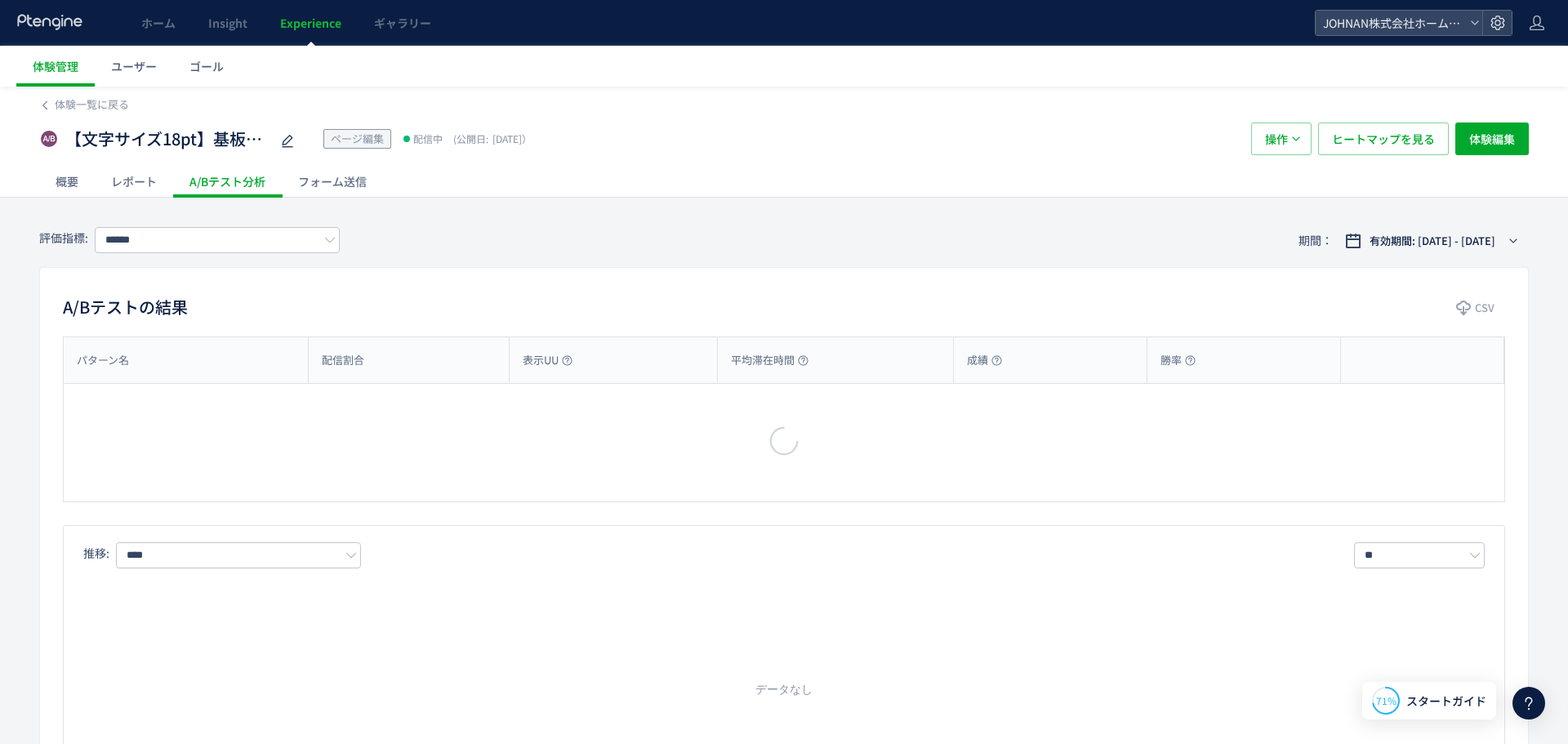
type input "**********"
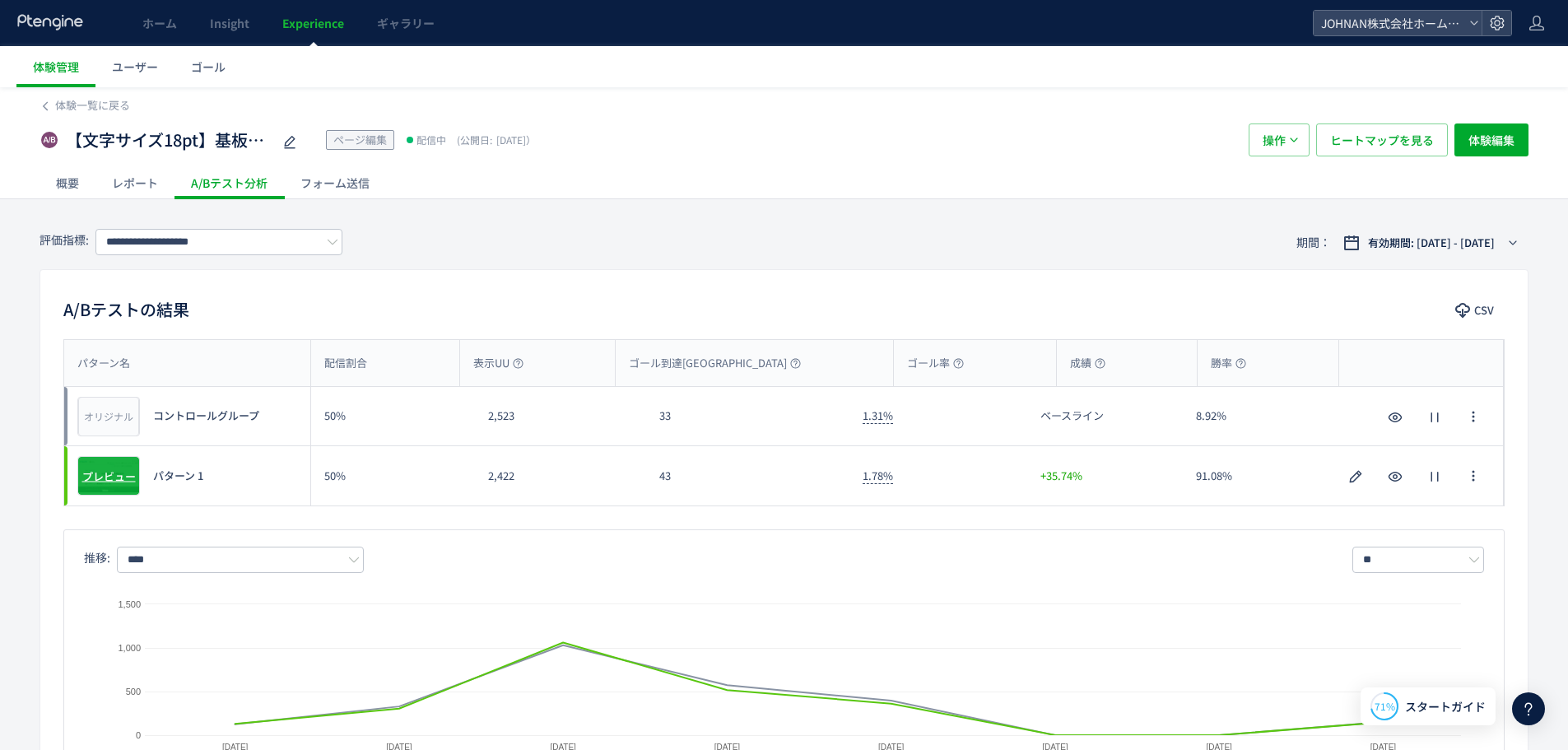
click at [106, 461] on div "プレビュー" at bounding box center [108, 476] width 62 height 39
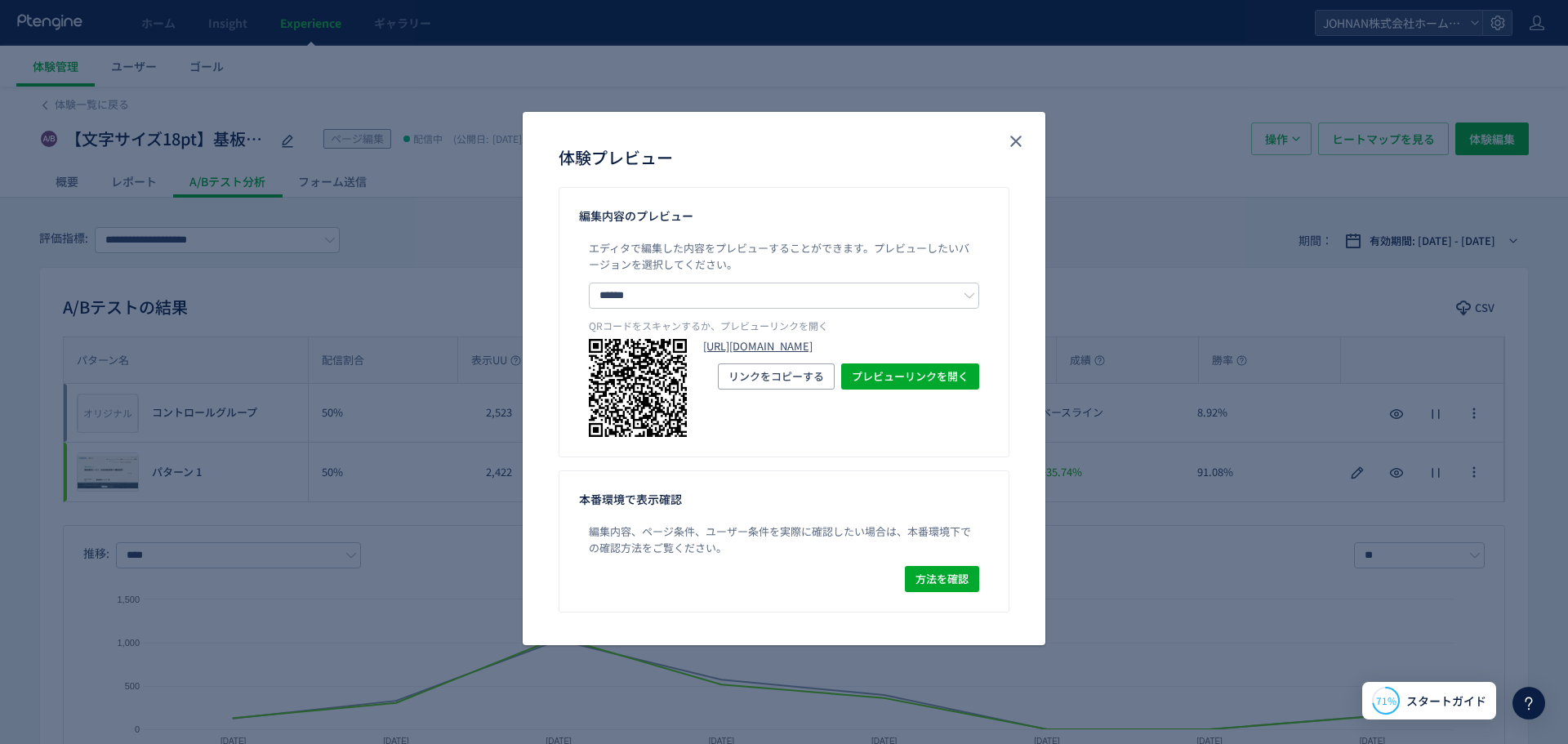
click at [893, 354] on link "[URL][DOMAIN_NAME]" at bounding box center [841, 346] width 276 height 15
click at [1021, 147] on icon "close" at bounding box center [1016, 141] width 20 height 20
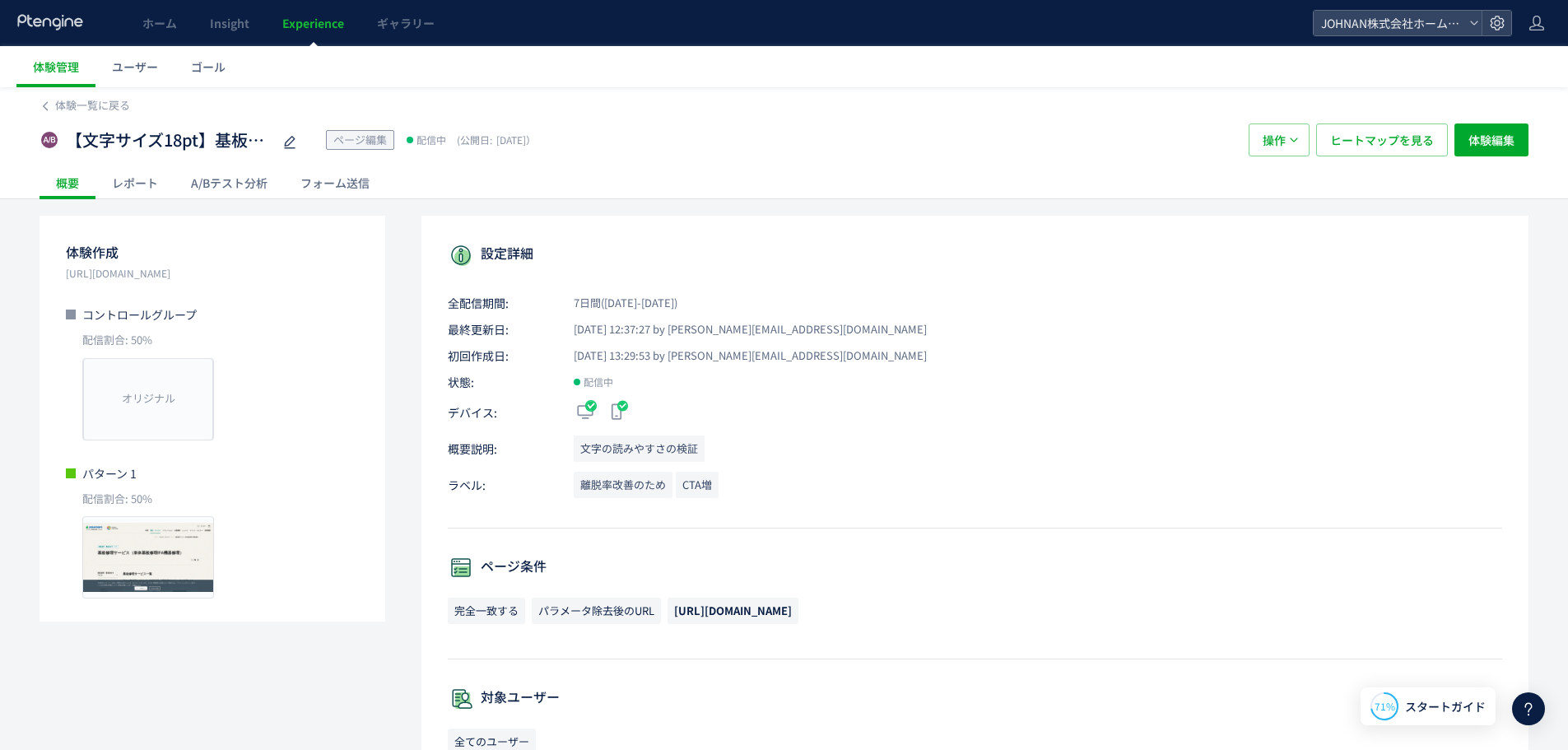
click at [313, 35] on link "Experience" at bounding box center [312, 23] width 95 height 46
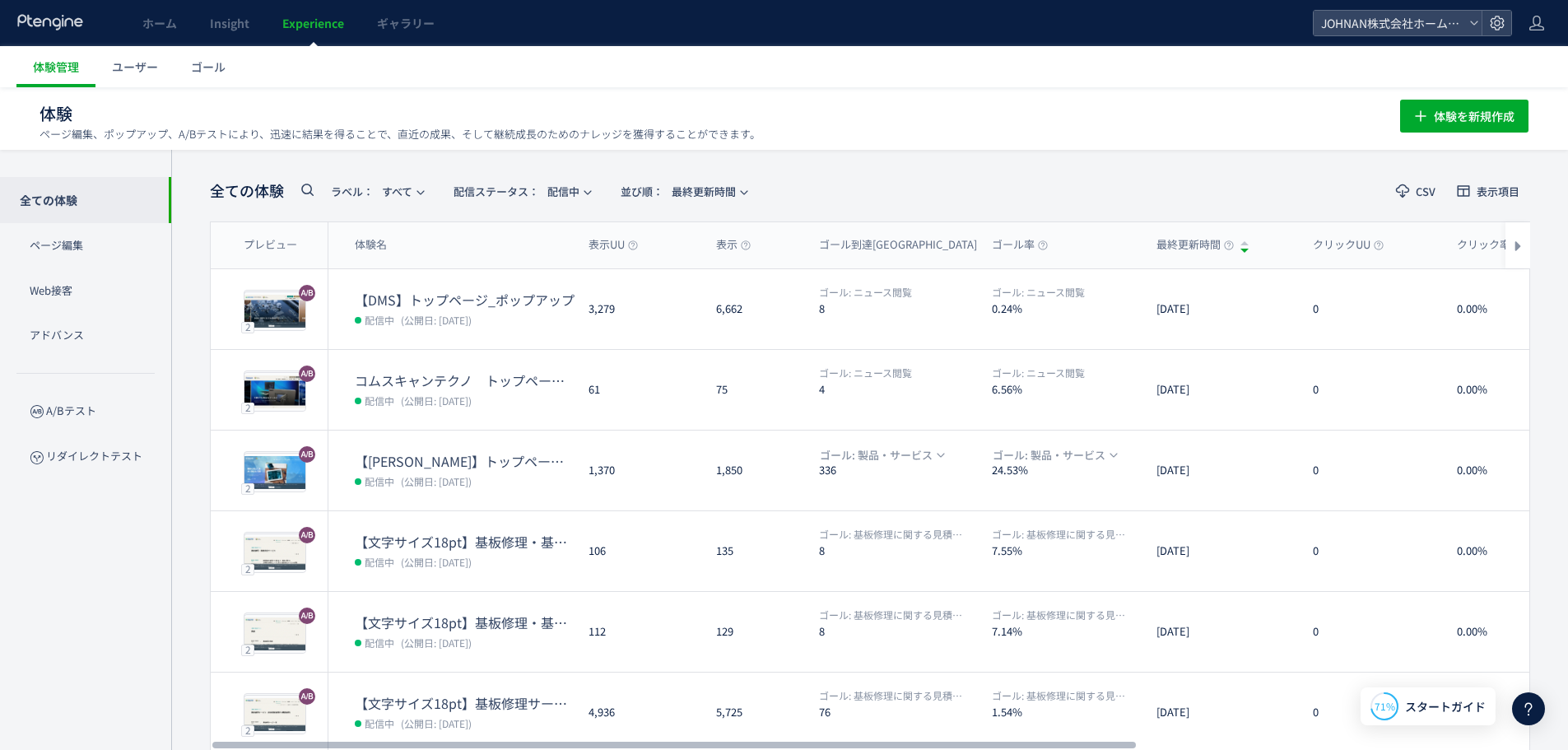
scroll to position [386, 0]
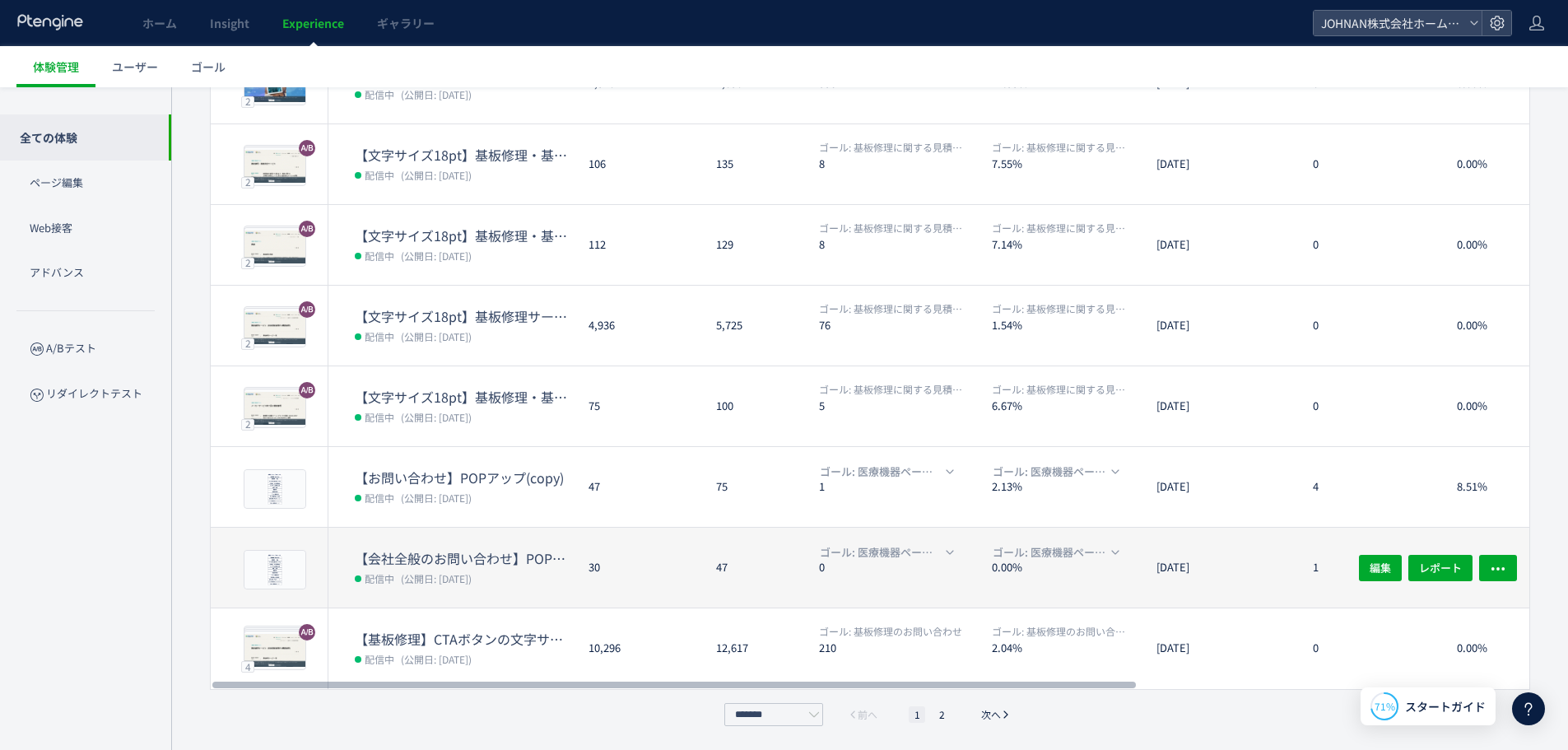
click at [689, 569] on div "30" at bounding box center [638, 567] width 128 height 80
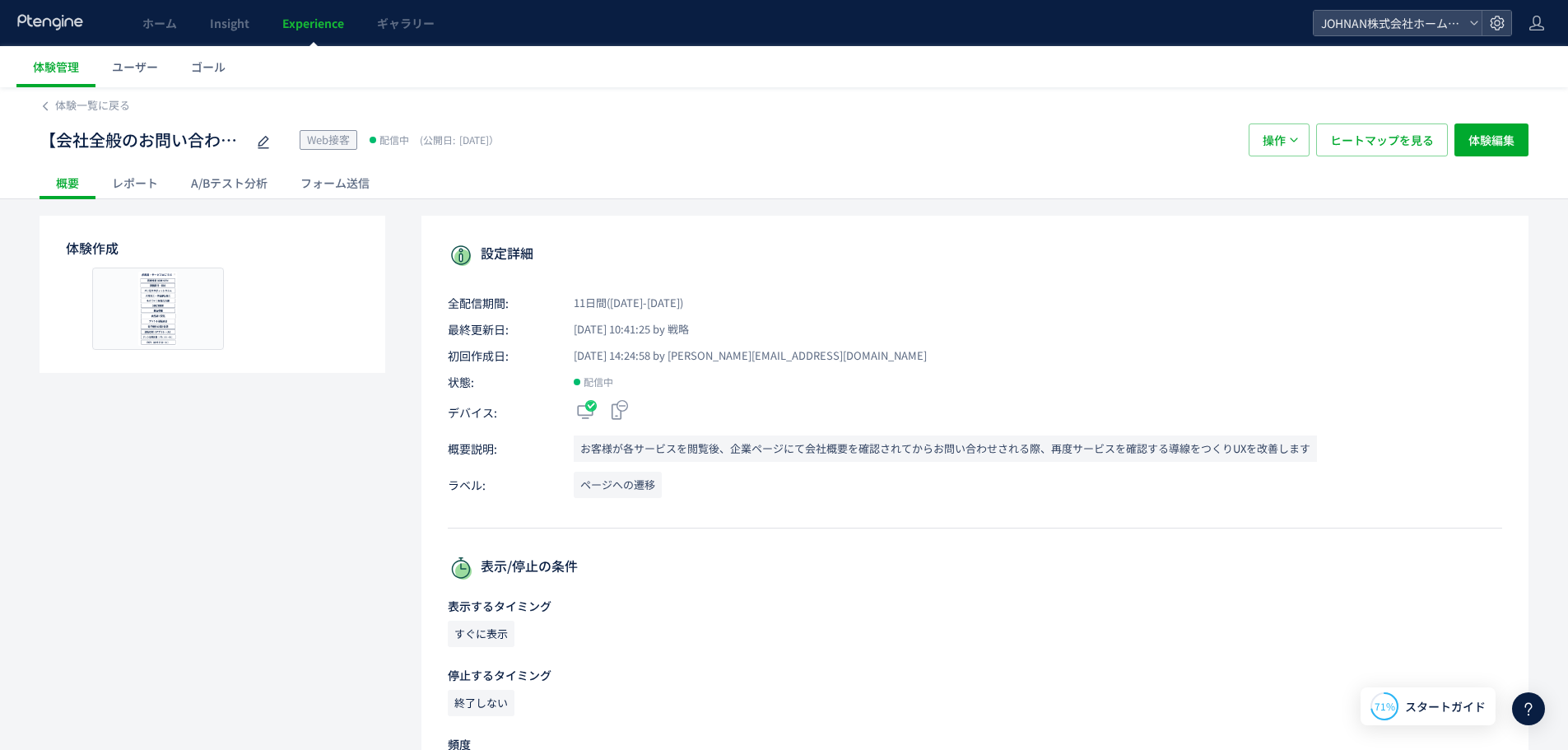
click at [263, 182] on div "A/Bテスト分析" at bounding box center [229, 183] width 109 height 33
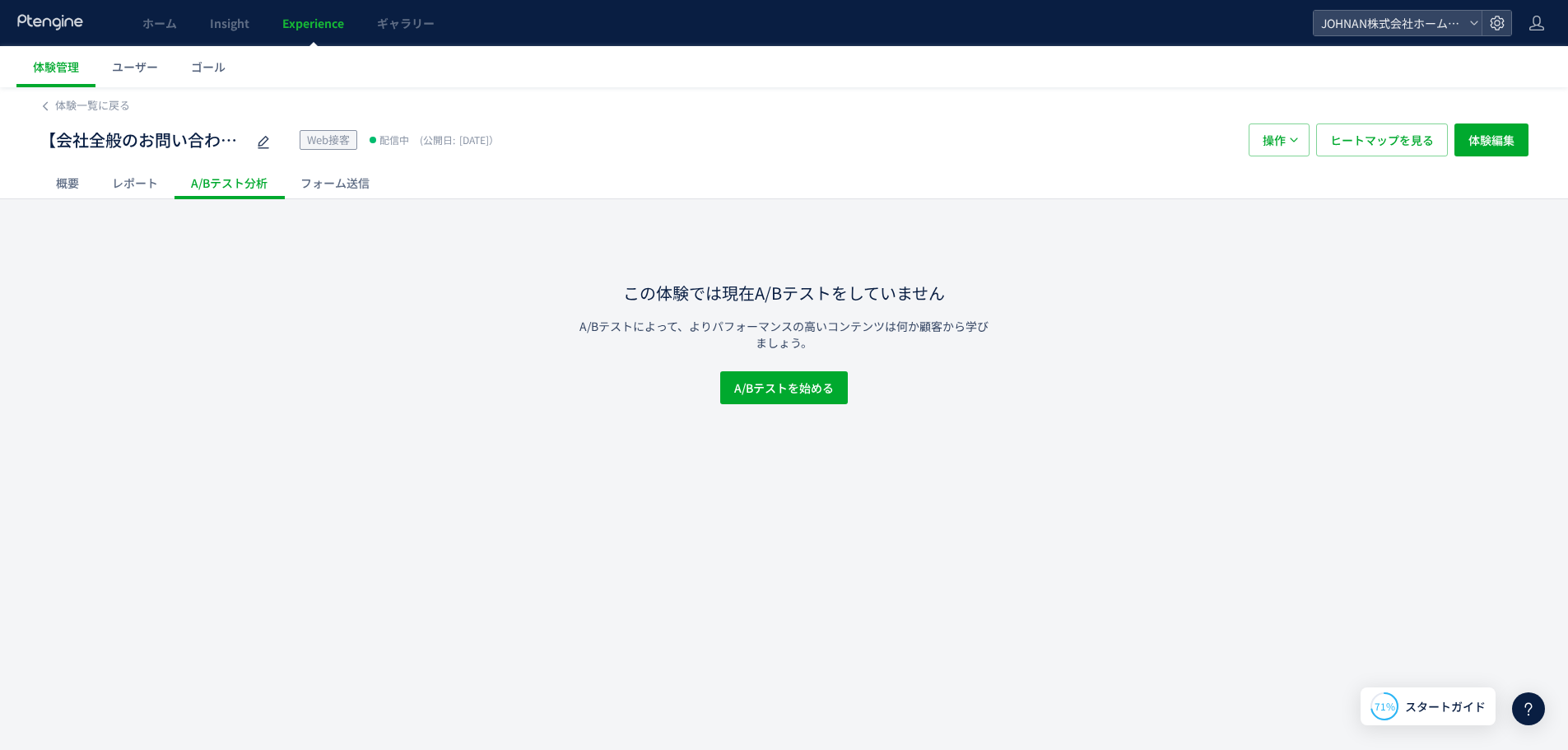
click at [134, 182] on div "レポート" at bounding box center [135, 183] width 79 height 33
click at [316, 28] on span "Experience" at bounding box center [312, 23] width 62 height 17
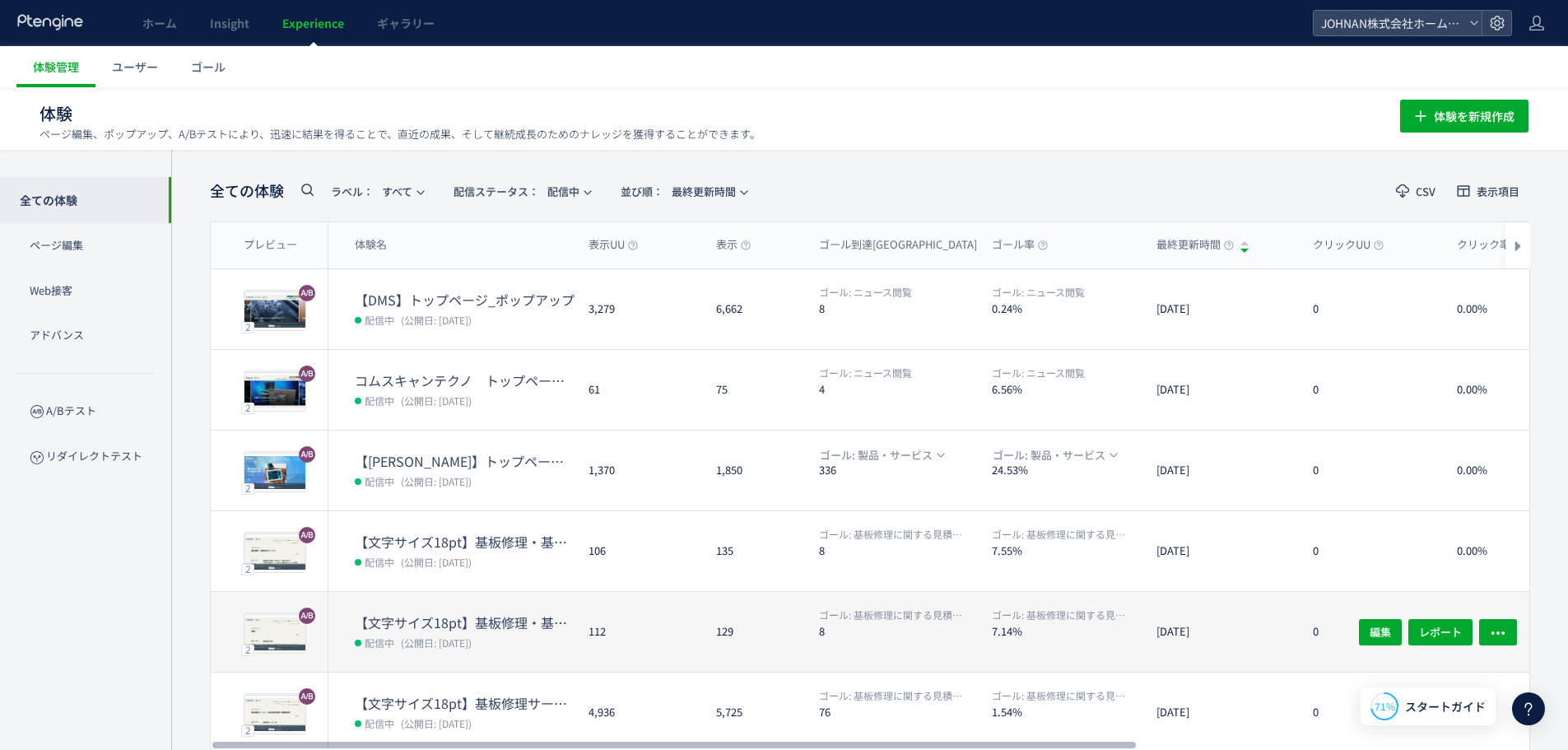
scroll to position [386, 0]
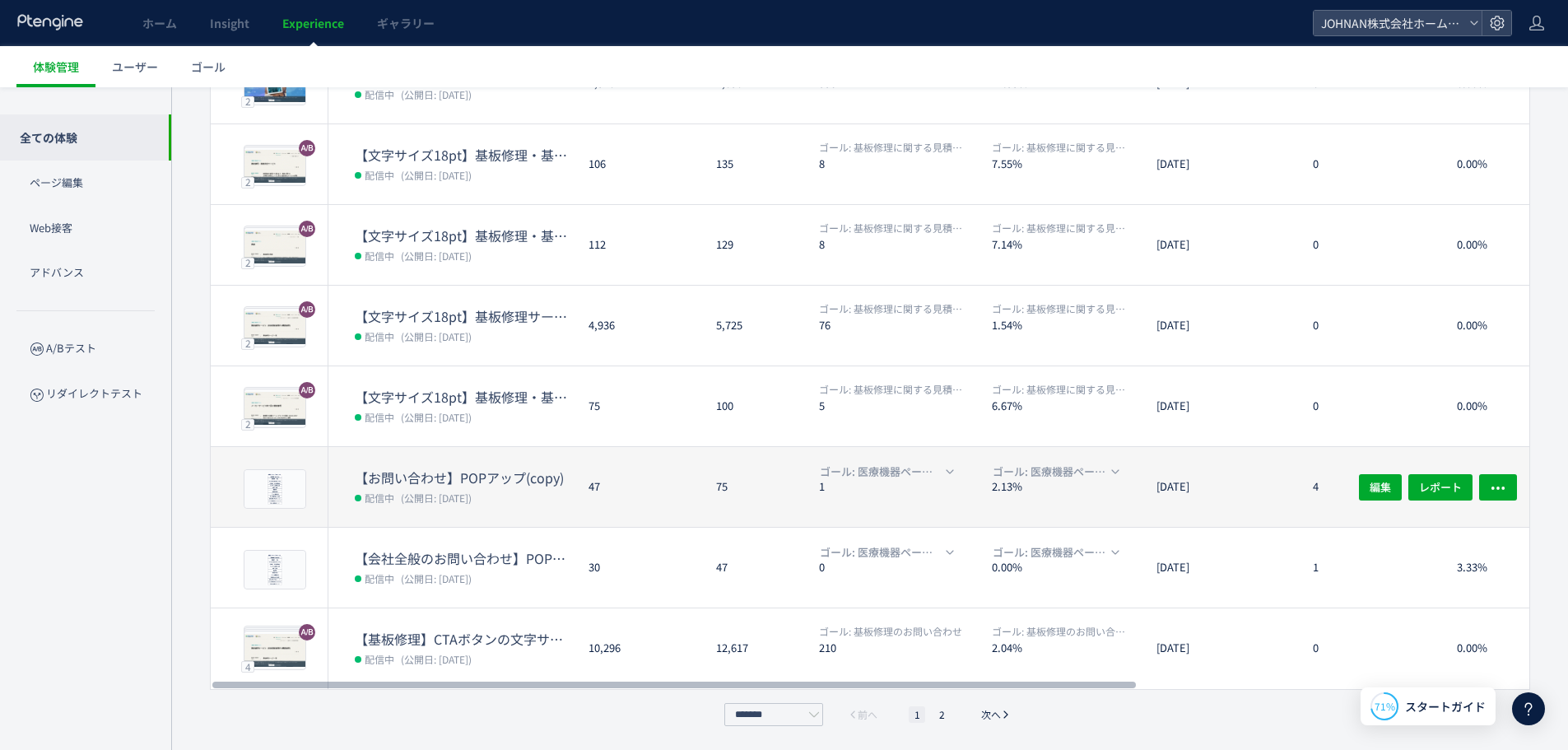
click at [963, 513] on dl "ゴール: 医療機器ページの遷移 1" at bounding box center [899, 495] width 160 height 64
